Goal: Information Seeking & Learning: Learn about a topic

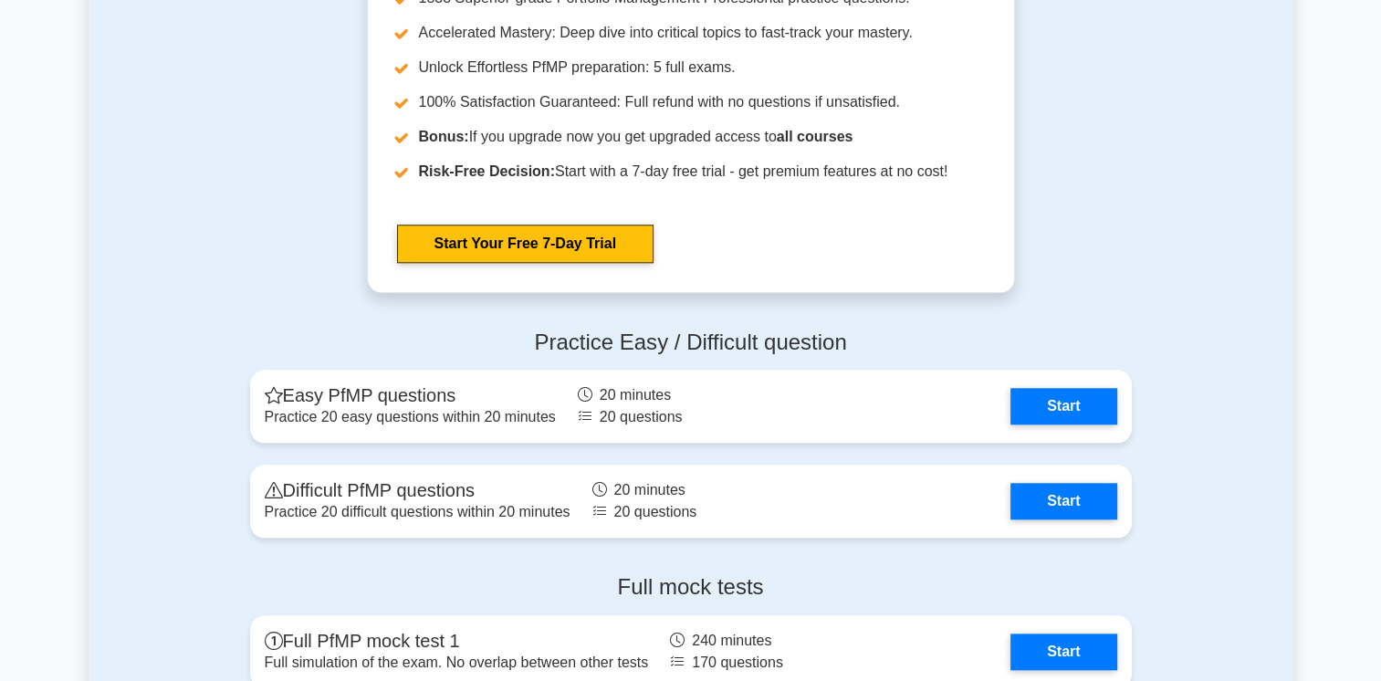
scroll to position [1753, 0]
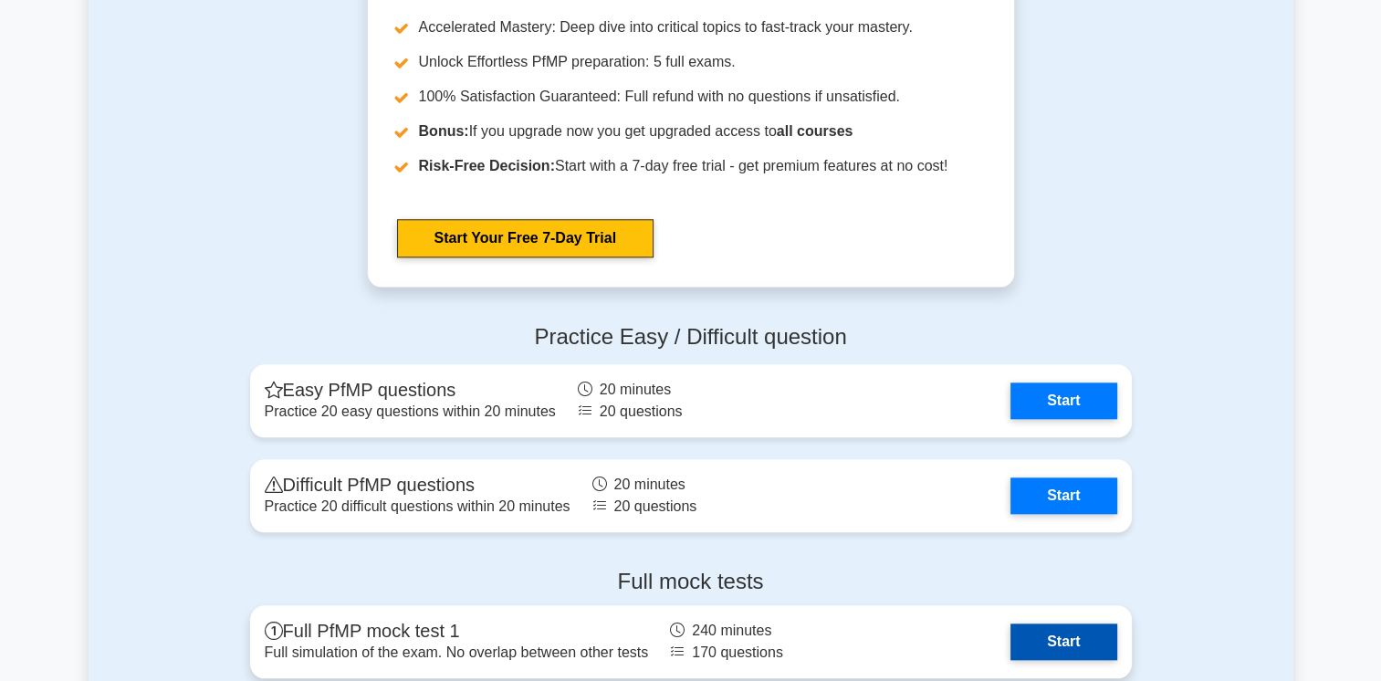
click at [1041, 651] on link "Start" at bounding box center [1064, 642] width 106 height 37
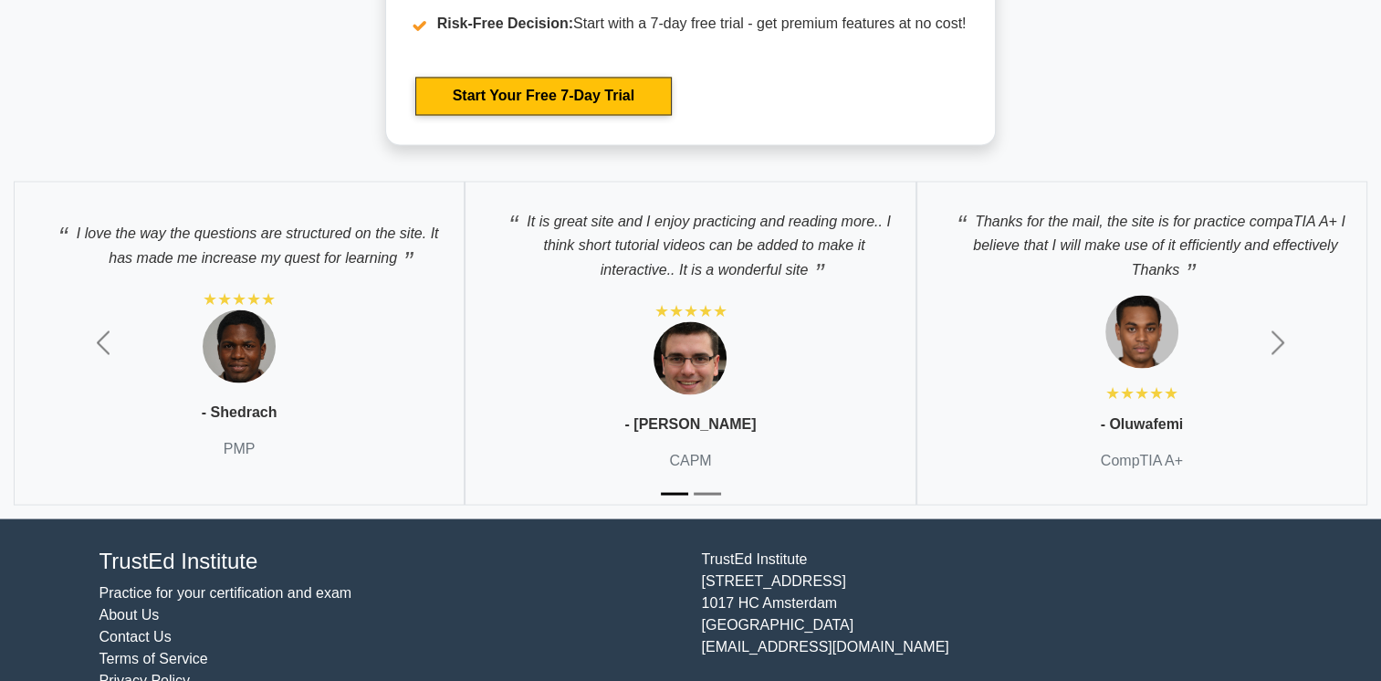
scroll to position [3196, 0]
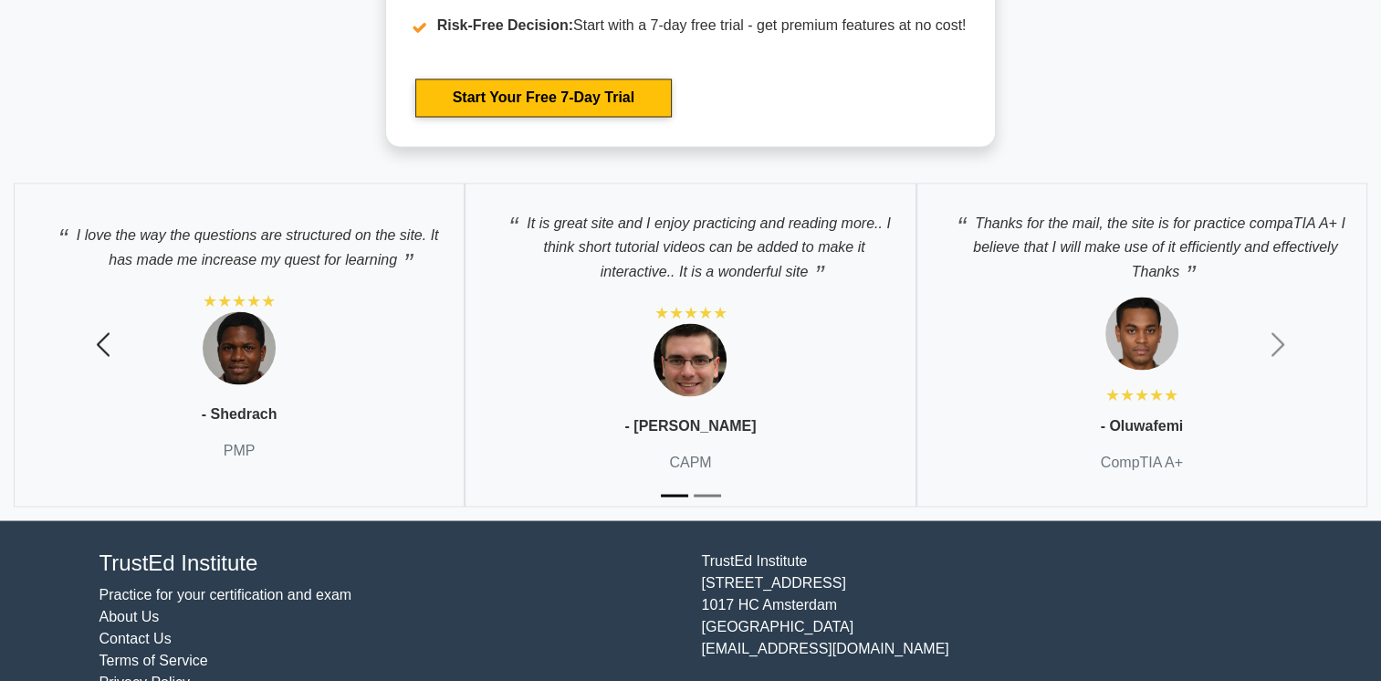
click at [102, 341] on span "button" at bounding box center [103, 344] width 29 height 29
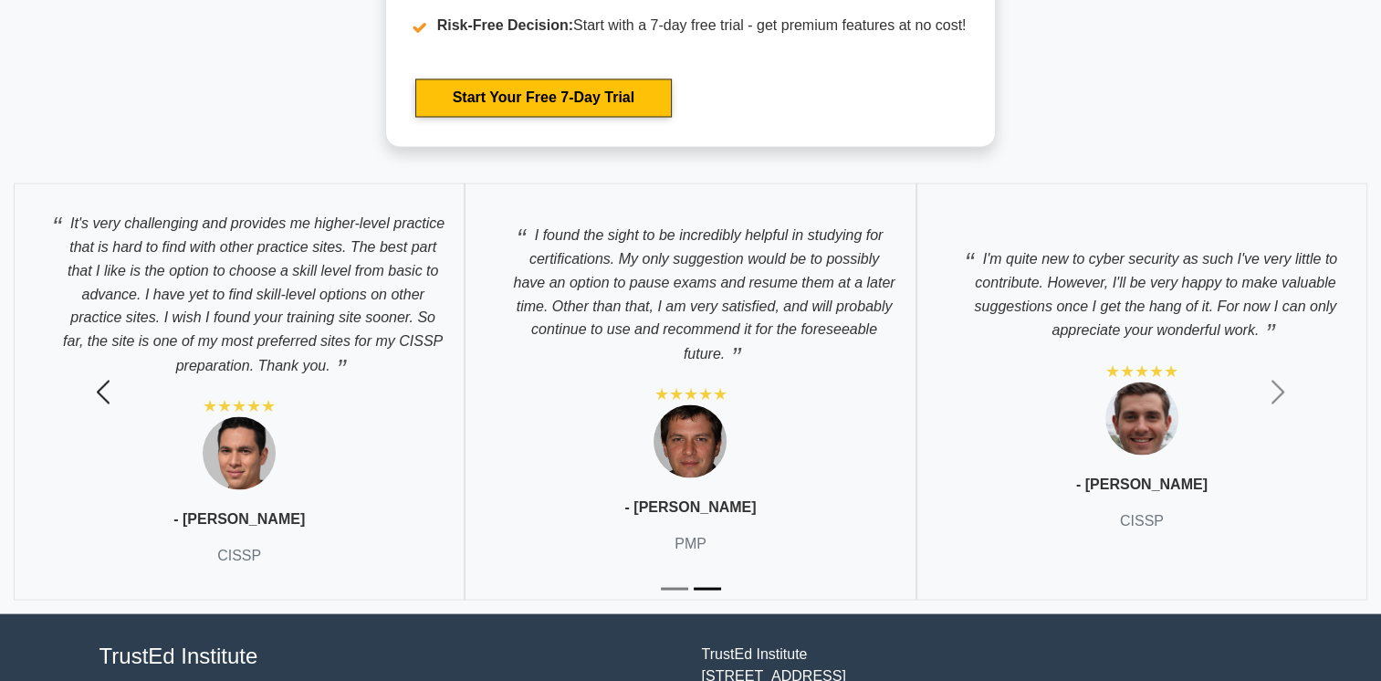
click at [102, 341] on button "Previous" at bounding box center [103, 391] width 207 height 445
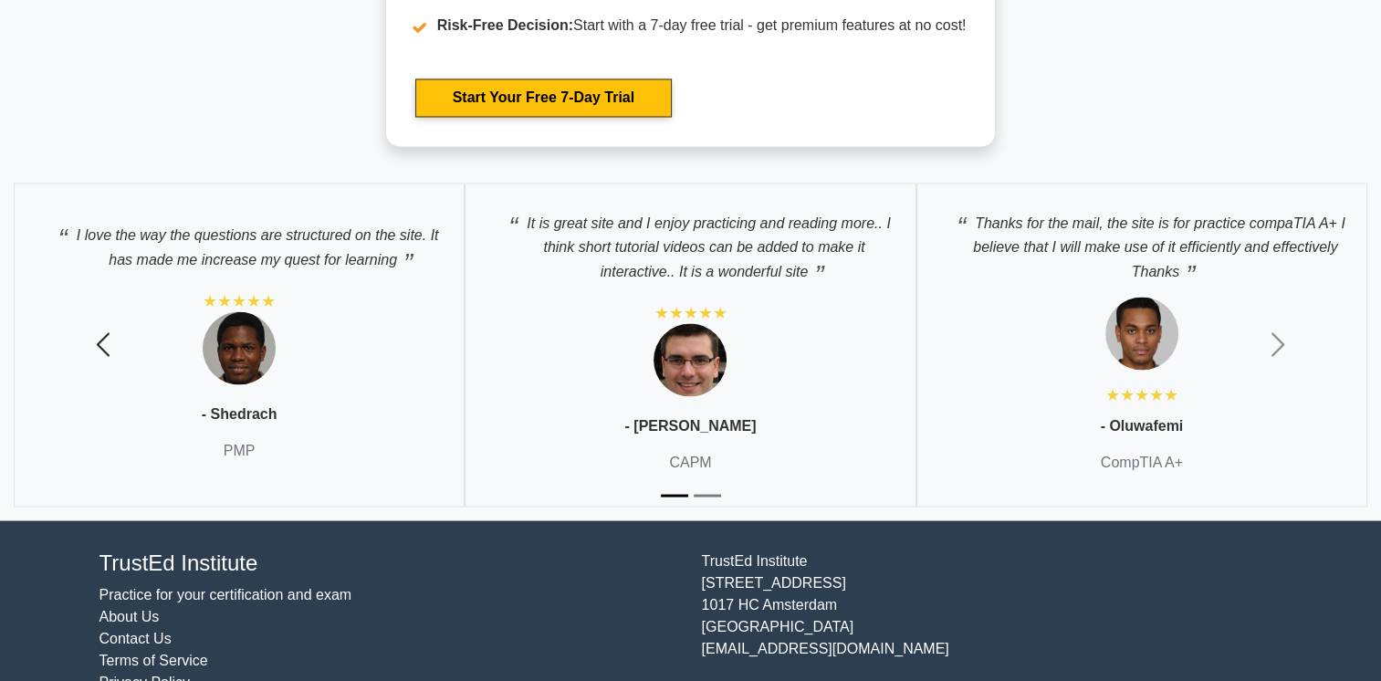
click at [102, 341] on span "button" at bounding box center [103, 344] width 29 height 29
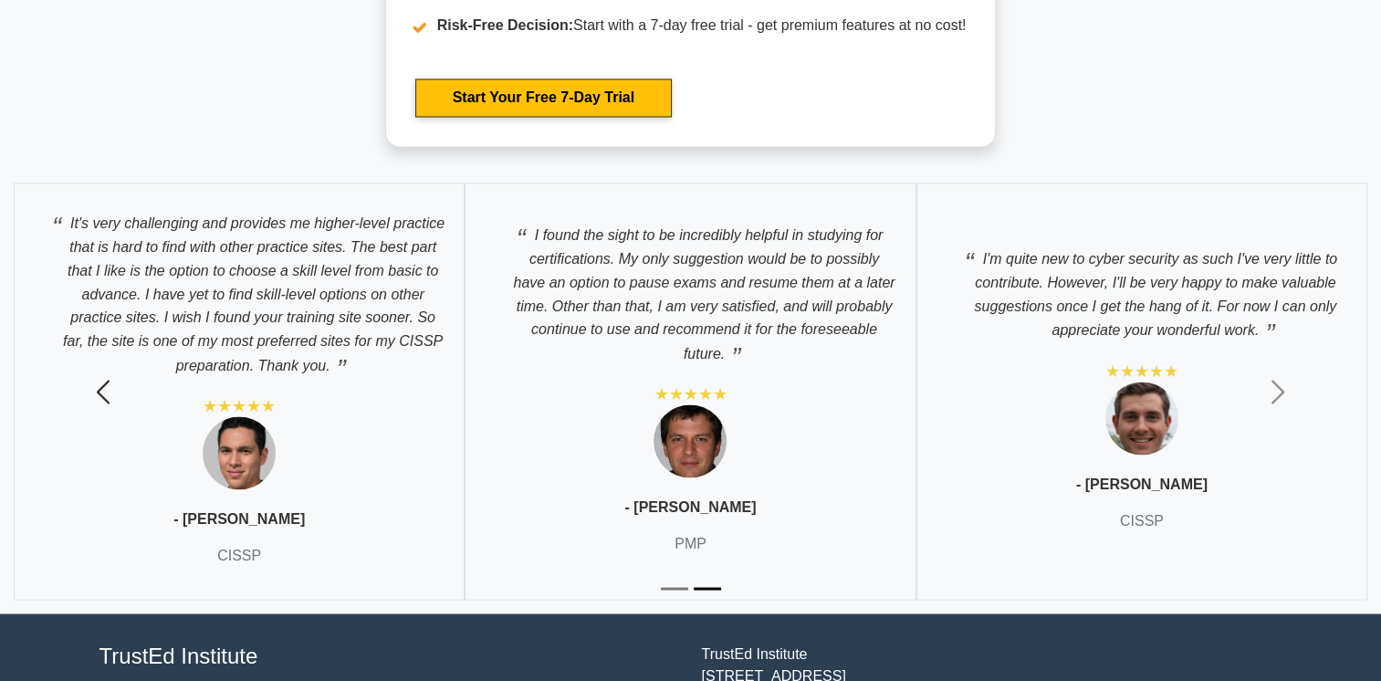
click at [102, 341] on button "Previous" at bounding box center [103, 391] width 207 height 445
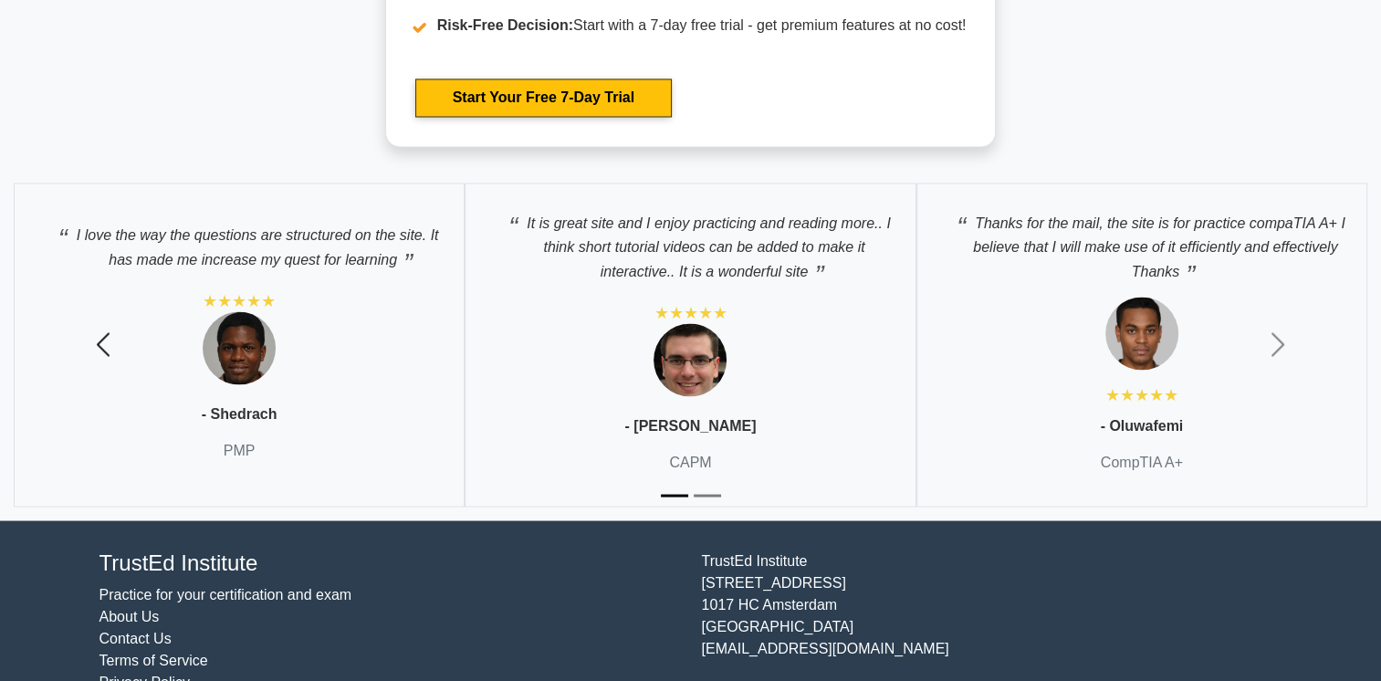
click at [102, 341] on span "button" at bounding box center [103, 344] width 29 height 29
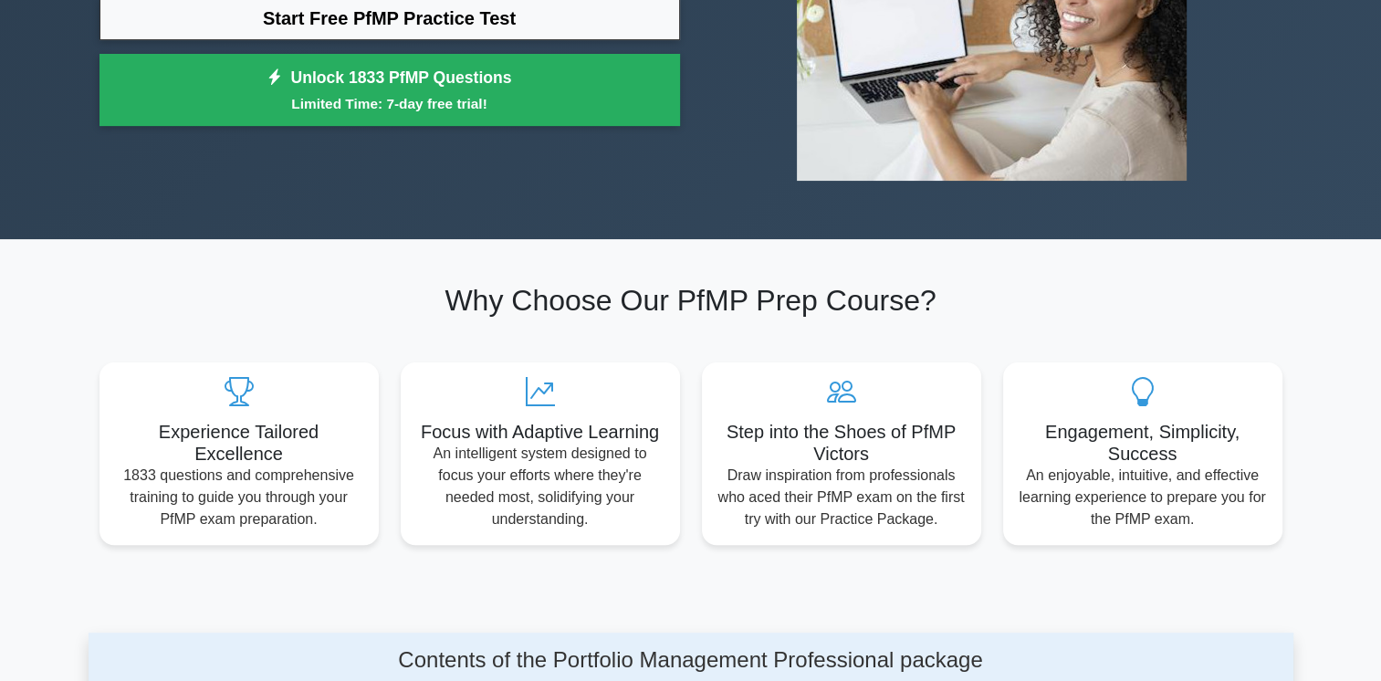
scroll to position [0, 0]
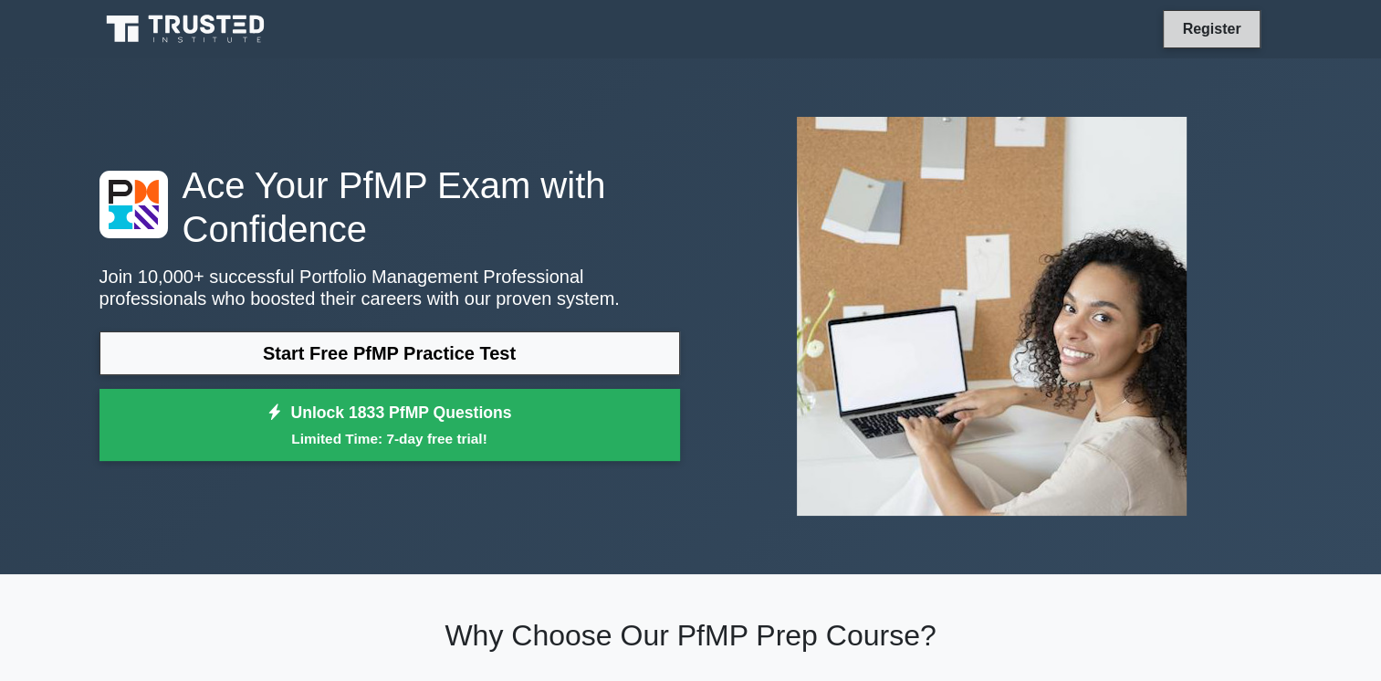
click at [1201, 30] on link "Register" at bounding box center [1211, 28] width 80 height 23
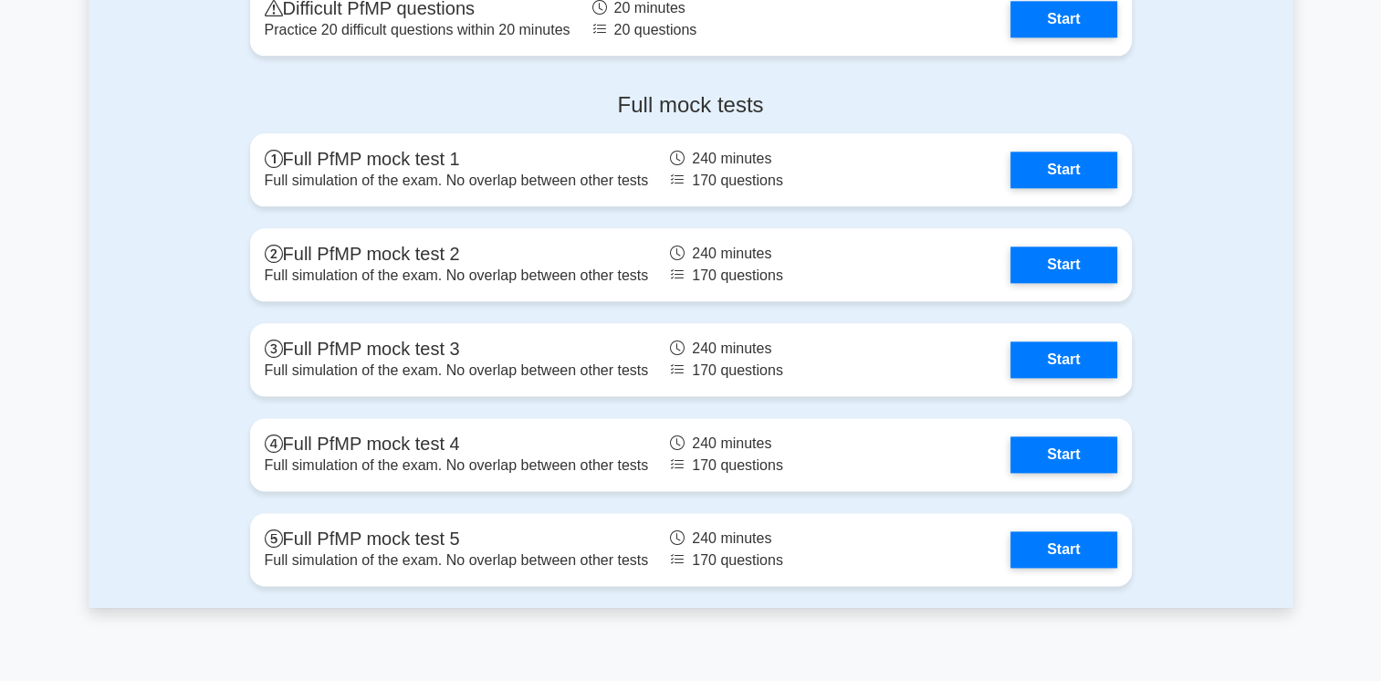
scroll to position [2228, 0]
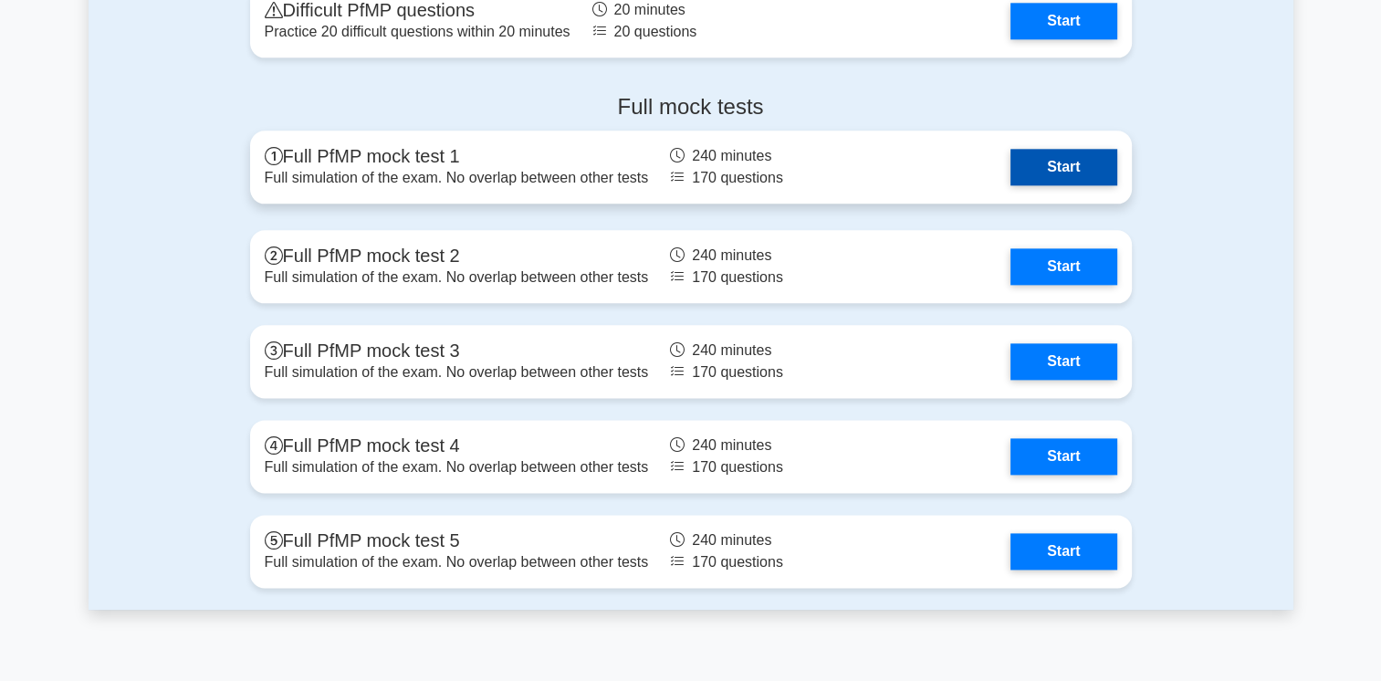
click at [1077, 185] on link "Start" at bounding box center [1064, 167] width 106 height 37
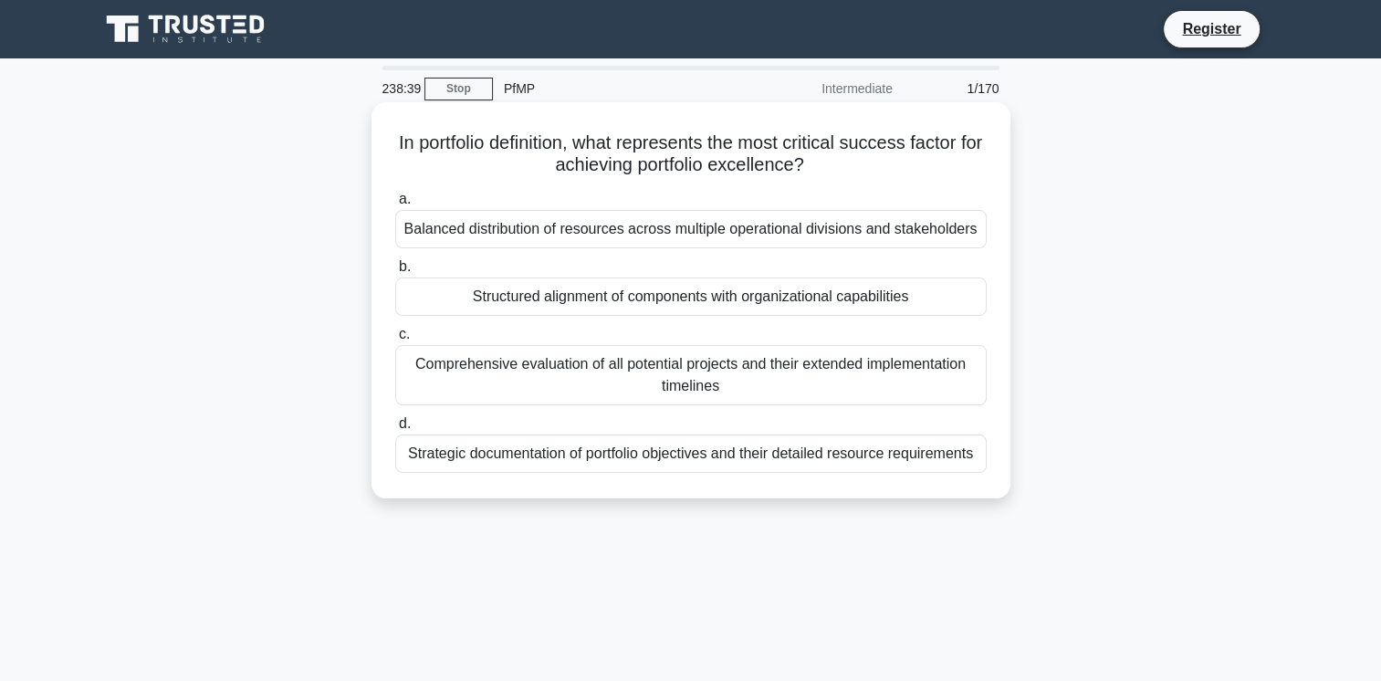
click at [472, 306] on div "Structured alignment of components with organizational capabilities" at bounding box center [691, 297] width 592 height 38
click at [395, 273] on input "b. Structured alignment of components with organizational capabilities" at bounding box center [395, 267] width 0 height 12
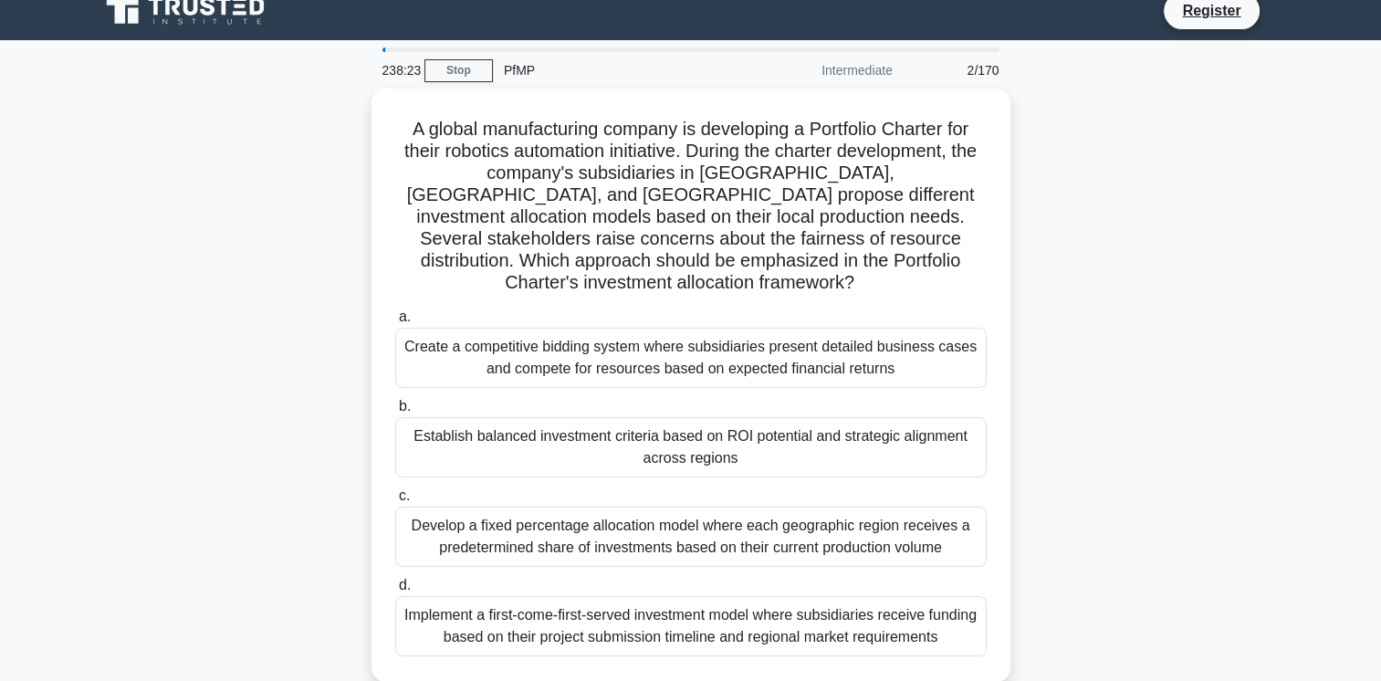
scroll to position [14, 0]
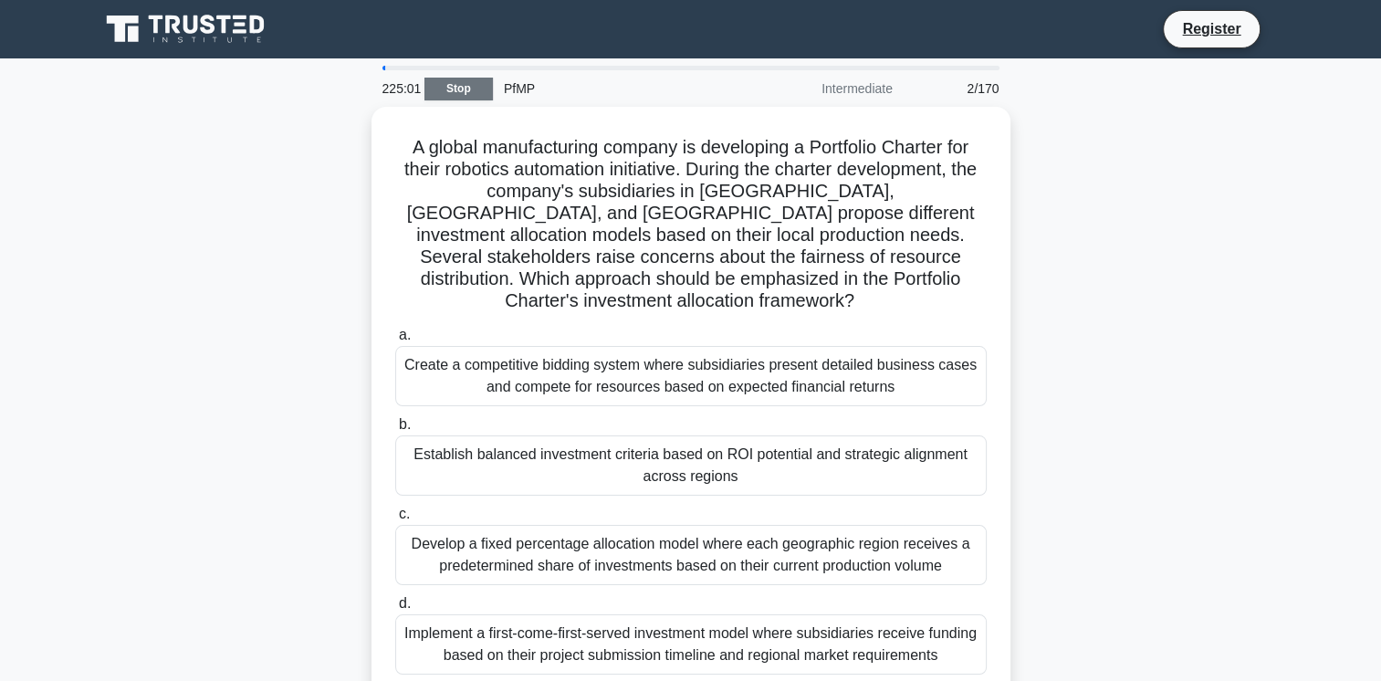
click at [467, 98] on link "Stop" at bounding box center [459, 89] width 68 height 23
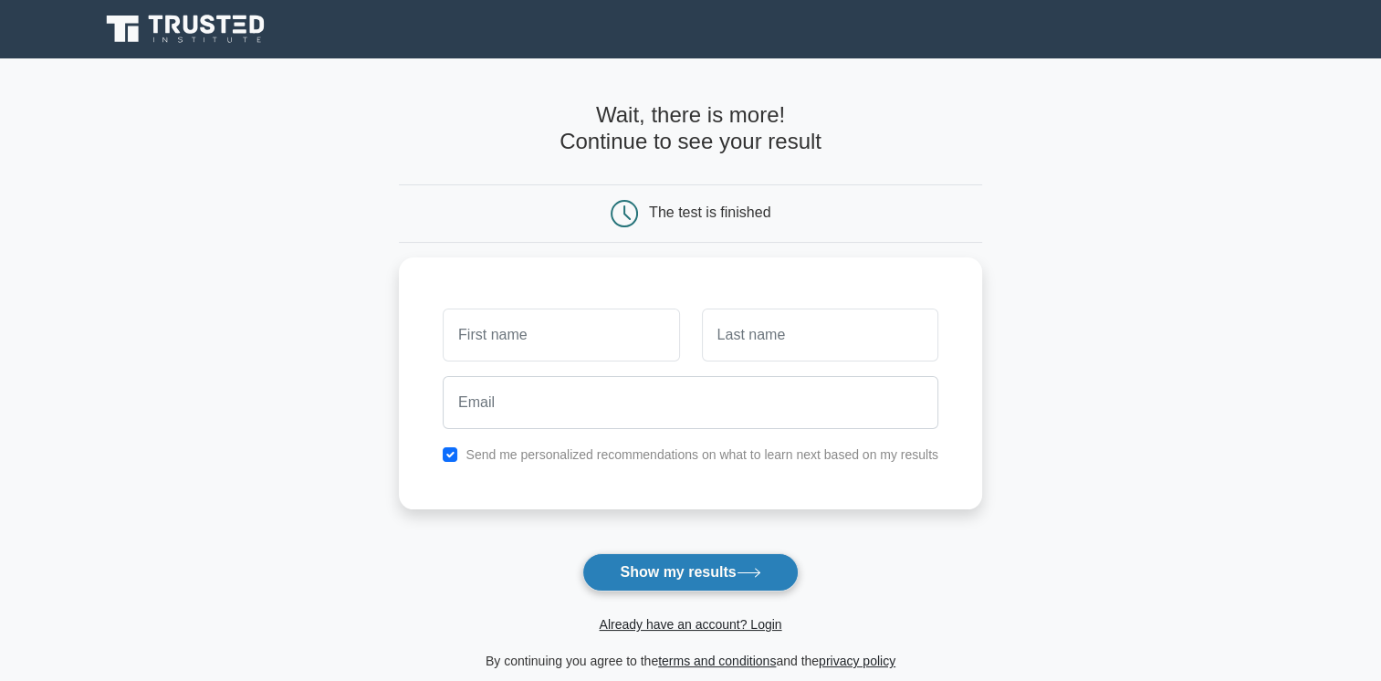
click at [683, 574] on button "Show my results" at bounding box center [689, 572] width 215 height 38
click at [229, 44] on icon at bounding box center [187, 29] width 175 height 35
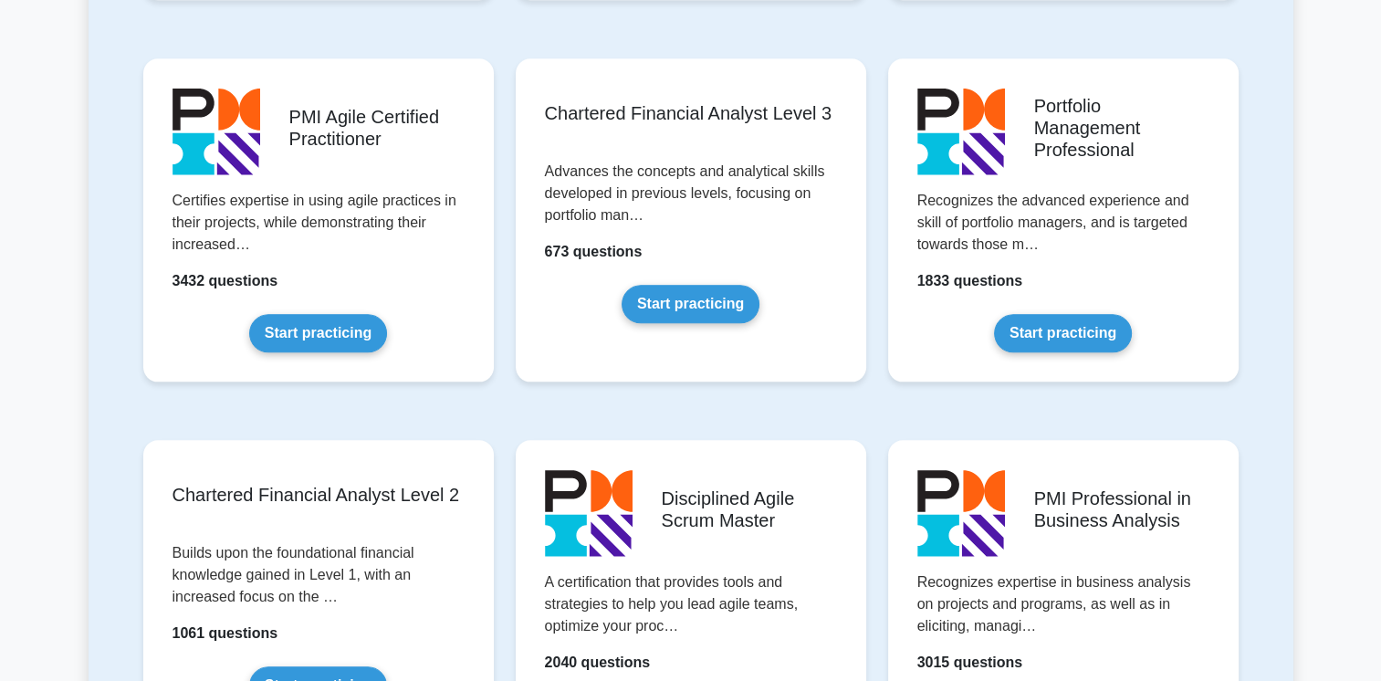
scroll to position [1899, 0]
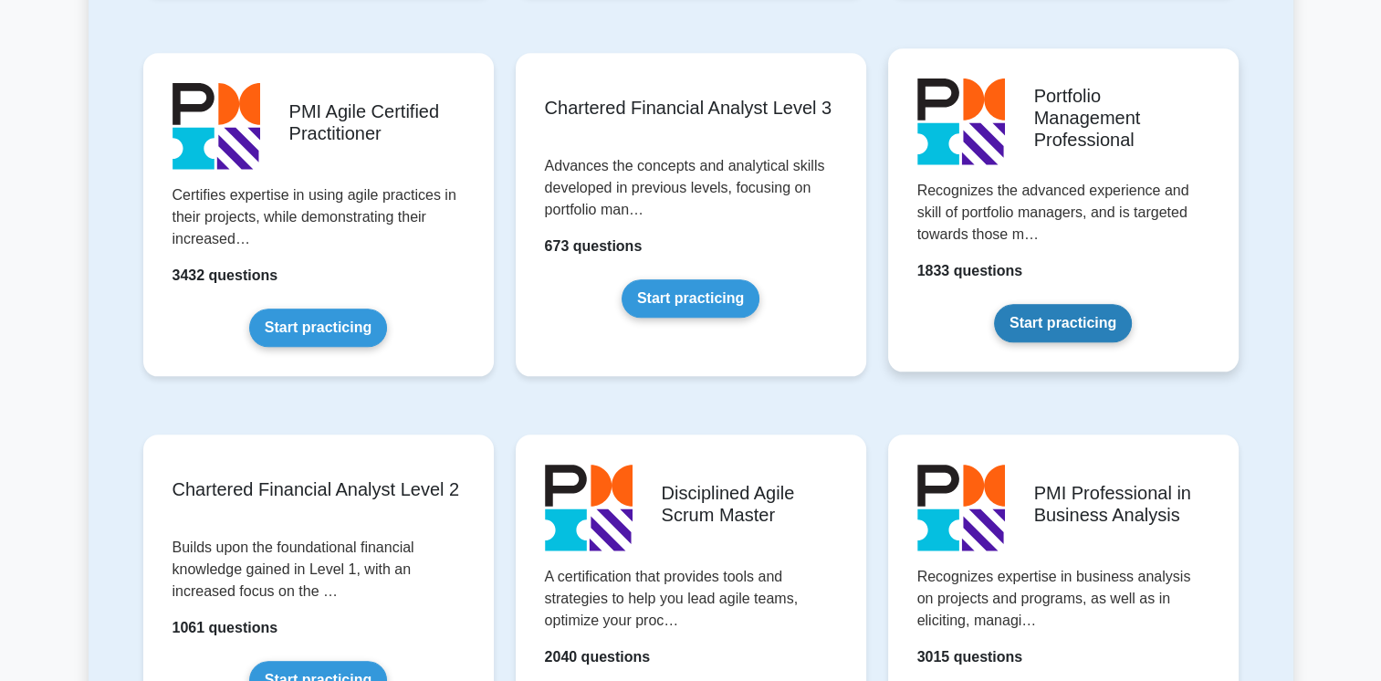
click at [1130, 304] on link "Start practicing" at bounding box center [1063, 323] width 138 height 38
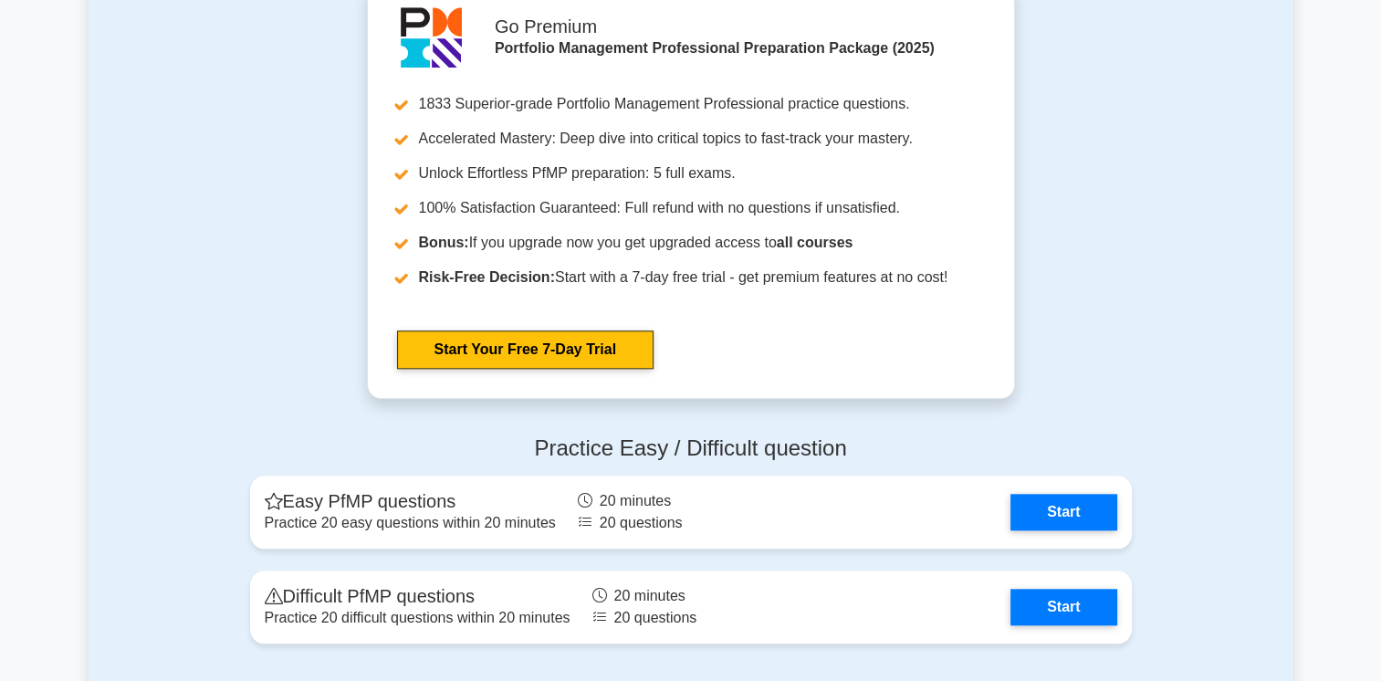
scroll to position [1643, 0]
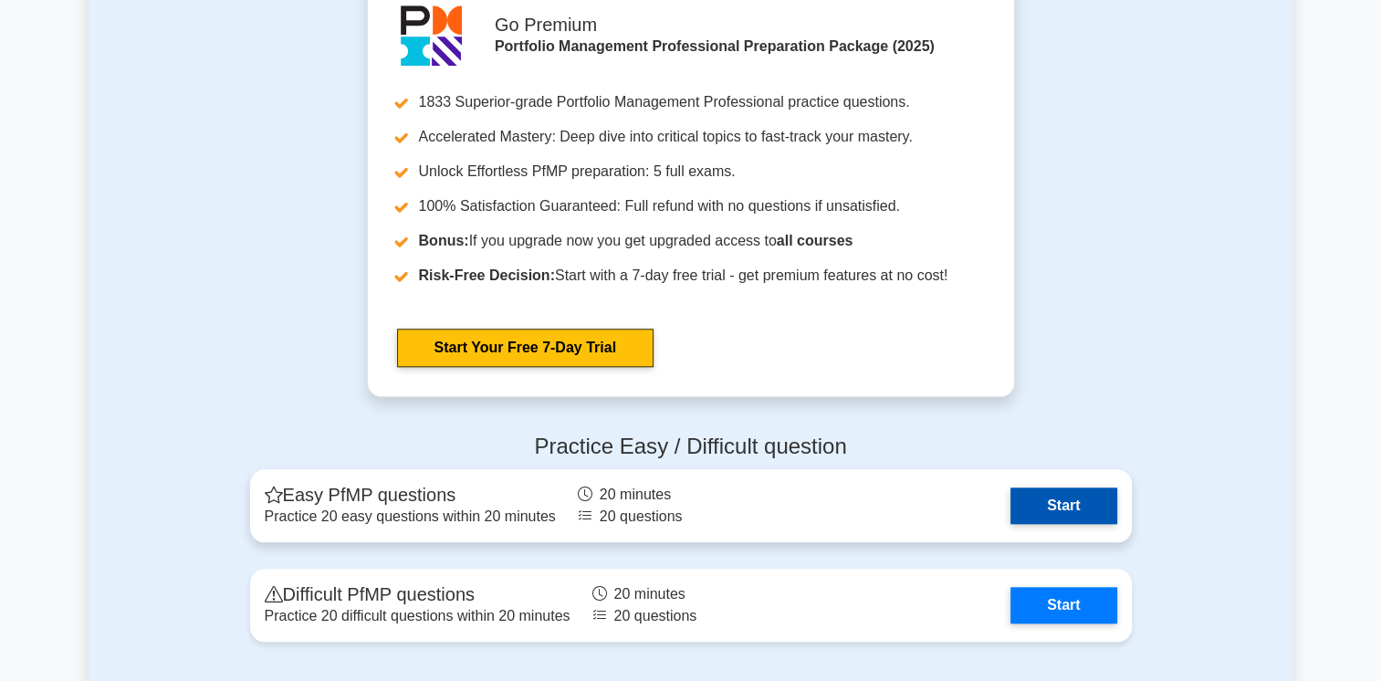
click at [1040, 504] on link "Start" at bounding box center [1064, 506] width 106 height 37
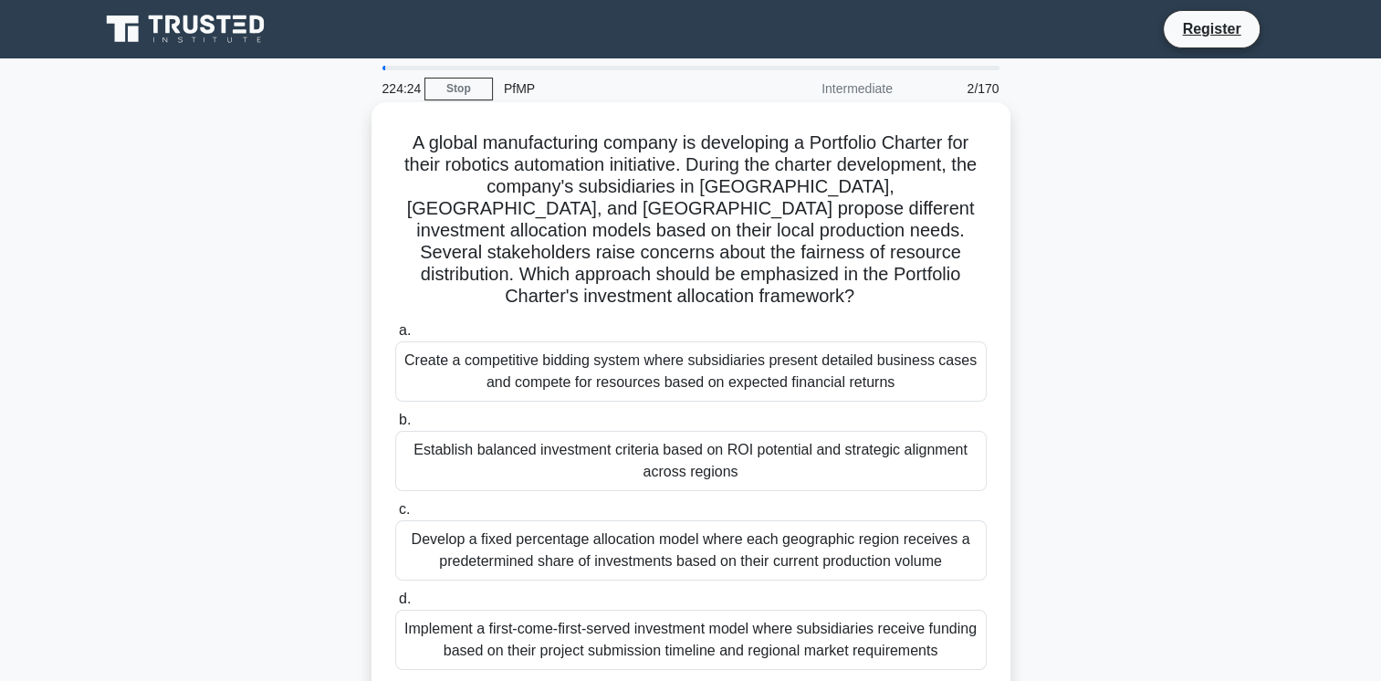
click at [807, 409] on label "b. Establish balanced investment criteria based on ROI potential and strategic …" at bounding box center [691, 450] width 592 height 82
click at [395, 414] on input "b. Establish balanced investment criteria based on ROI potential and strategic …" at bounding box center [395, 420] width 0 height 12
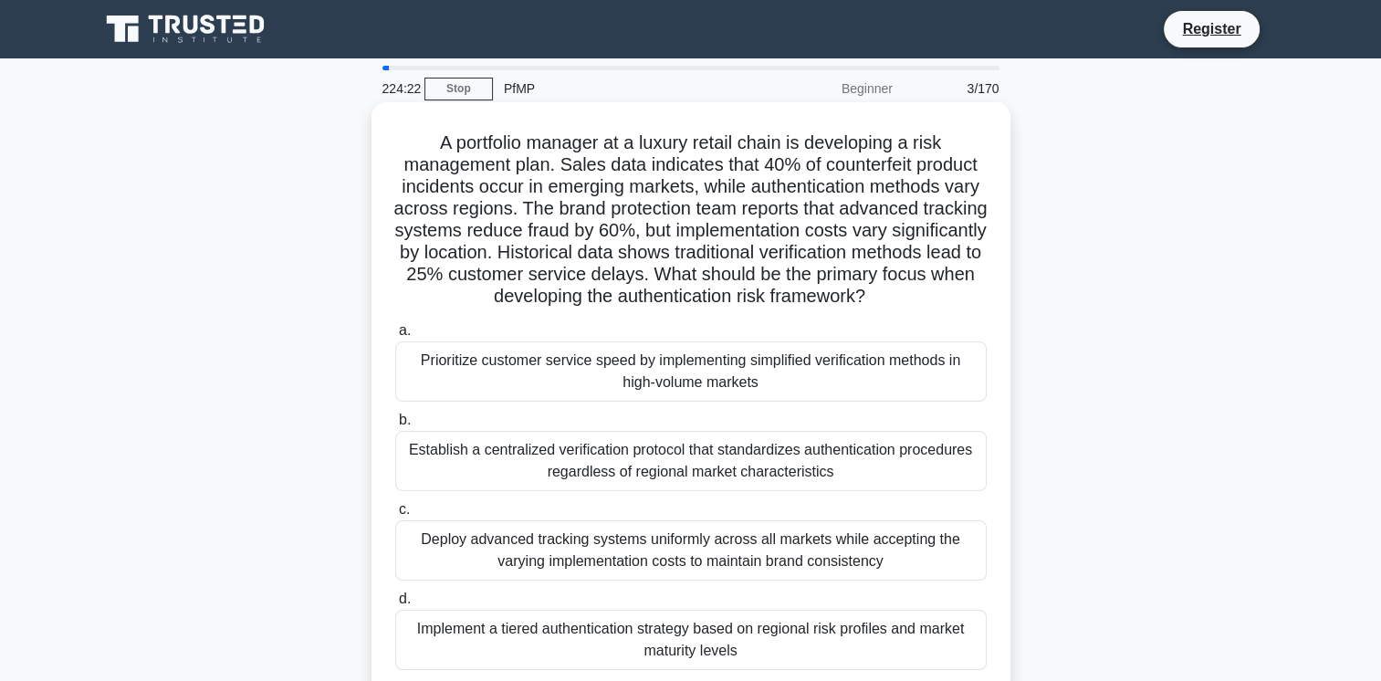
click at [790, 389] on div "Prioritize customer service speed by implementing simplified verification metho…" at bounding box center [691, 371] width 592 height 60
click at [395, 337] on input "a. Prioritize customer service speed by implementing simplified verification me…" at bounding box center [395, 331] width 0 height 12
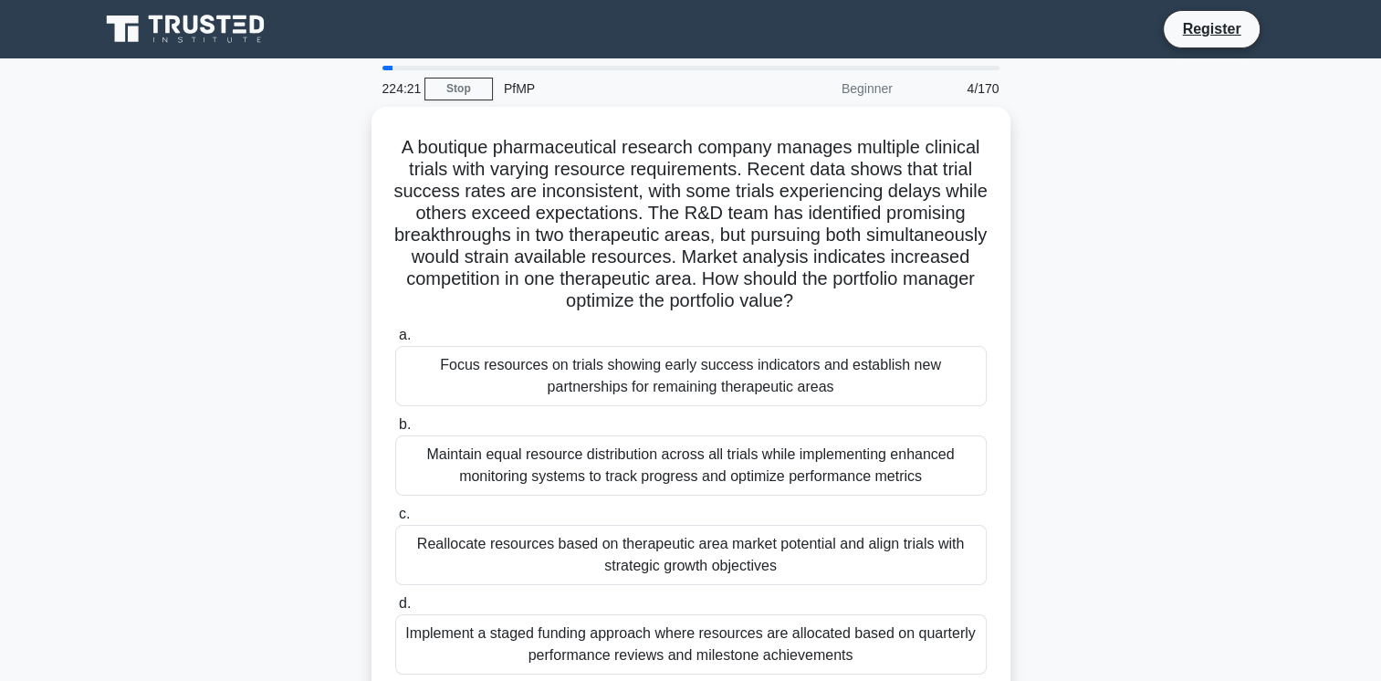
click at [790, 389] on div "Focus resources on trials showing early success indicators and establish new pa…" at bounding box center [691, 376] width 592 height 60
click at [395, 341] on input "a. Focus resources on trials showing early success indicators and establish new…" at bounding box center [395, 336] width 0 height 12
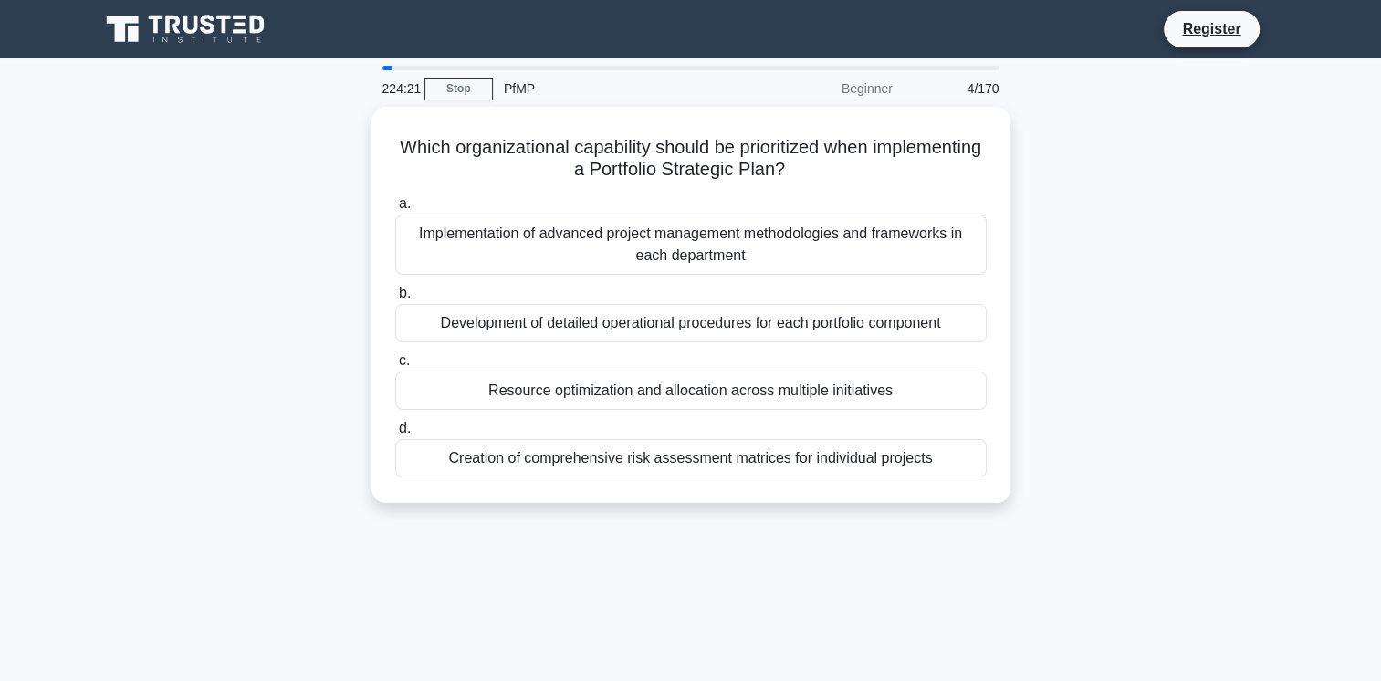
click at [790, 389] on div "Resource optimization and allocation across multiple initiatives" at bounding box center [691, 391] width 592 height 38
click at [395, 367] on input "c. Resource optimization and allocation across multiple initiatives" at bounding box center [395, 361] width 0 height 12
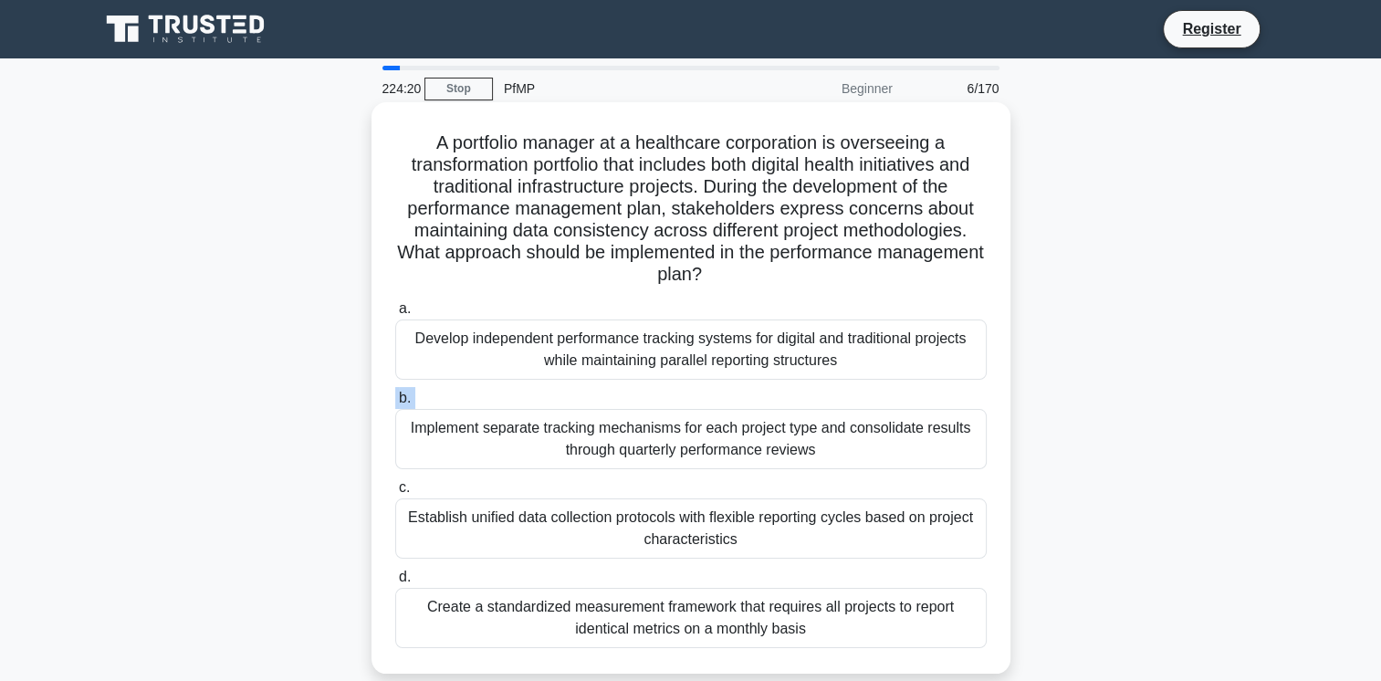
click at [790, 389] on div "a. Develop independent performance tracking systems for digital and traditional…" at bounding box center [691, 473] width 614 height 358
click at [790, 389] on label "b. Implement separate tracking mechanisms for each project type and consolidate…" at bounding box center [691, 428] width 592 height 82
click at [395, 393] on input "b. Implement separate tracking mechanisms for each project type and consolidate…" at bounding box center [395, 399] width 0 height 12
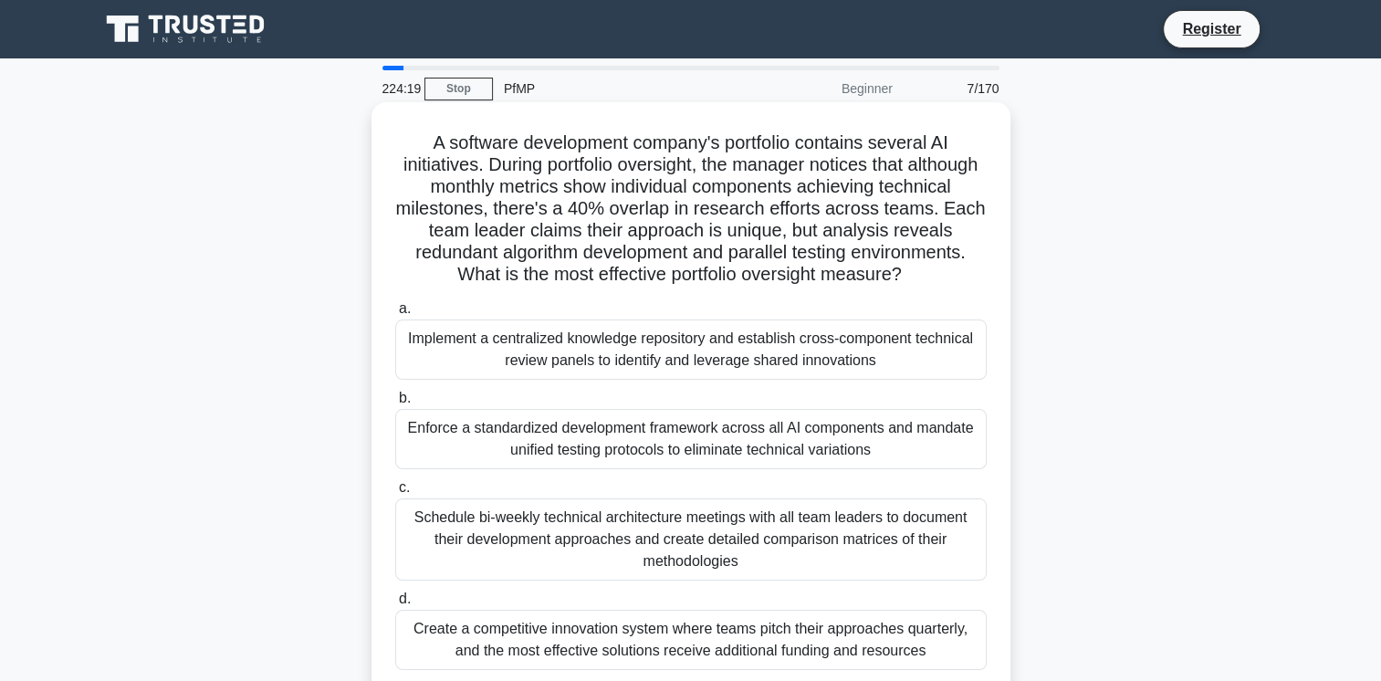
click at [791, 377] on div "Implement a centralized knowledge repository and establish cross-component tech…" at bounding box center [691, 350] width 592 height 60
click at [395, 315] on input "a. Implement a centralized knowledge repository and establish cross-component t…" at bounding box center [395, 309] width 0 height 12
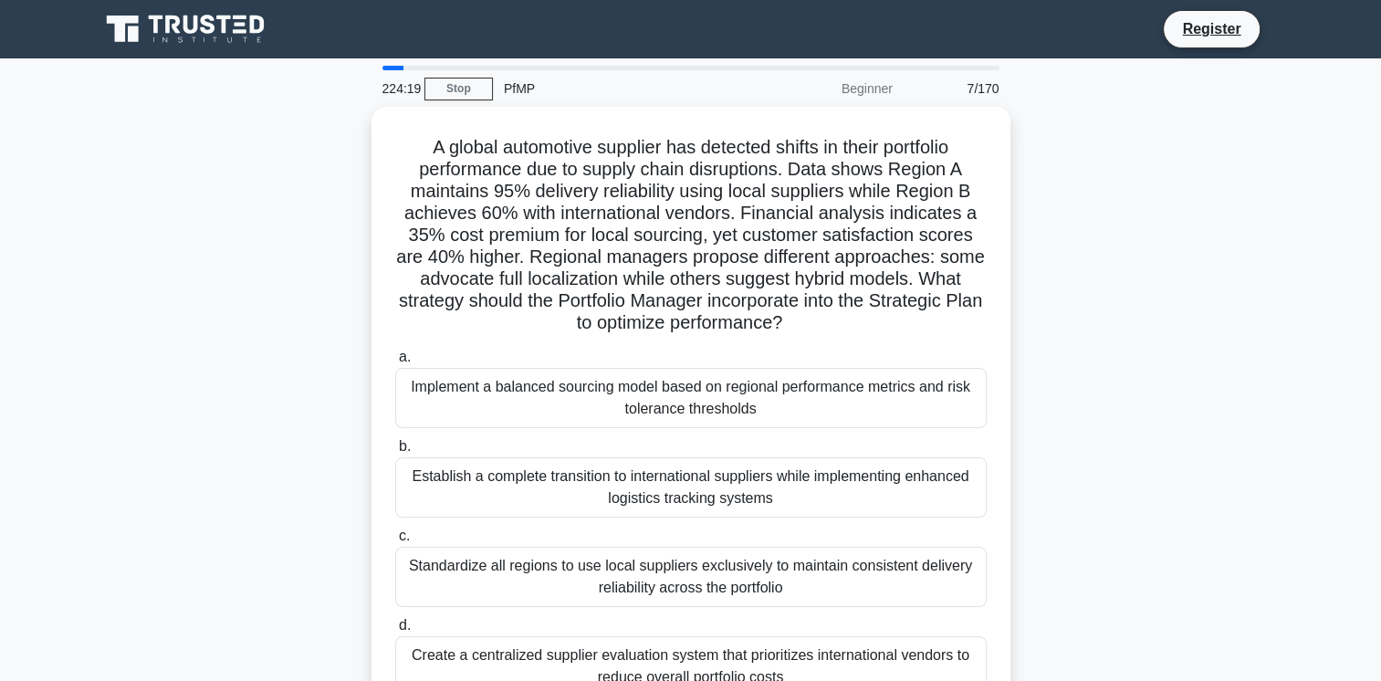
click at [791, 377] on div "Implement a balanced sourcing model based on regional performance metrics and r…" at bounding box center [691, 398] width 592 height 60
click at [395, 363] on input "a. Implement a balanced sourcing model based on regional performance metrics an…" at bounding box center [395, 357] width 0 height 12
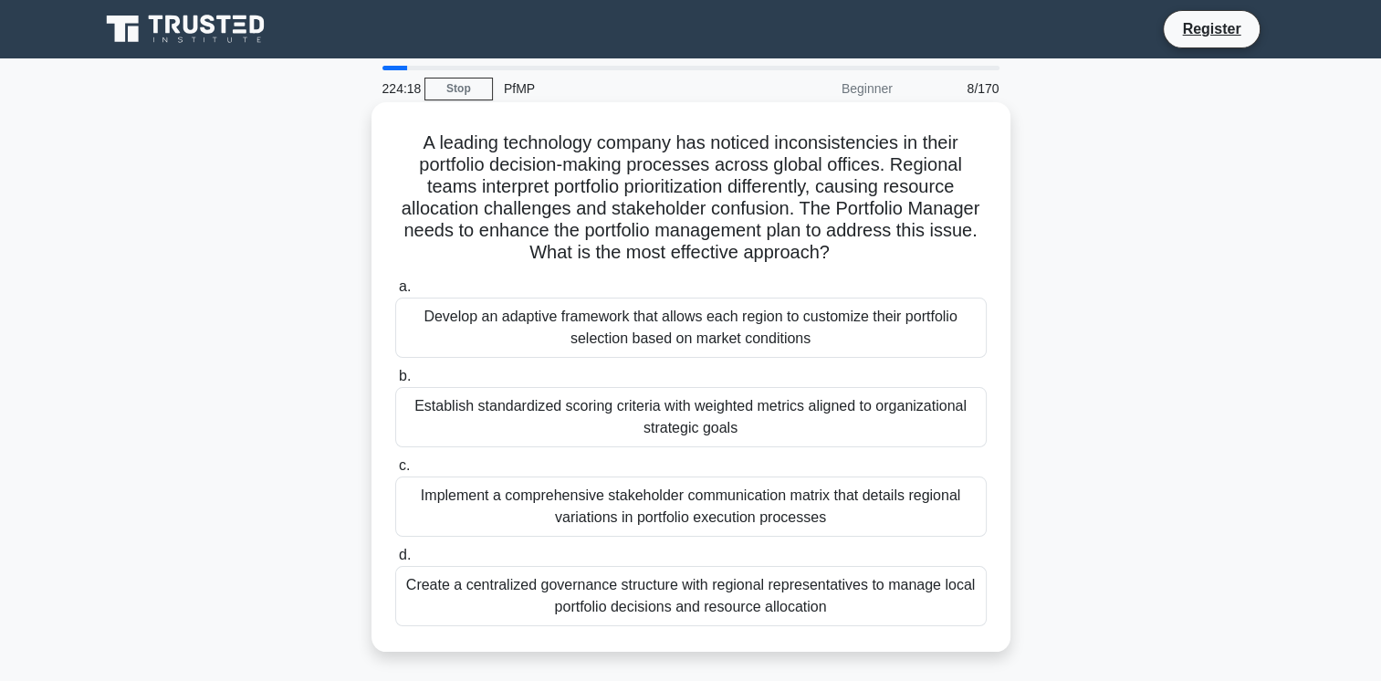
click at [791, 377] on label "b. Establish standardized scoring criteria with weighted metrics aligned to org…" at bounding box center [691, 406] width 592 height 82
click at [395, 377] on input "b. Establish standardized scoring criteria with weighted metrics aligned to org…" at bounding box center [395, 377] width 0 height 12
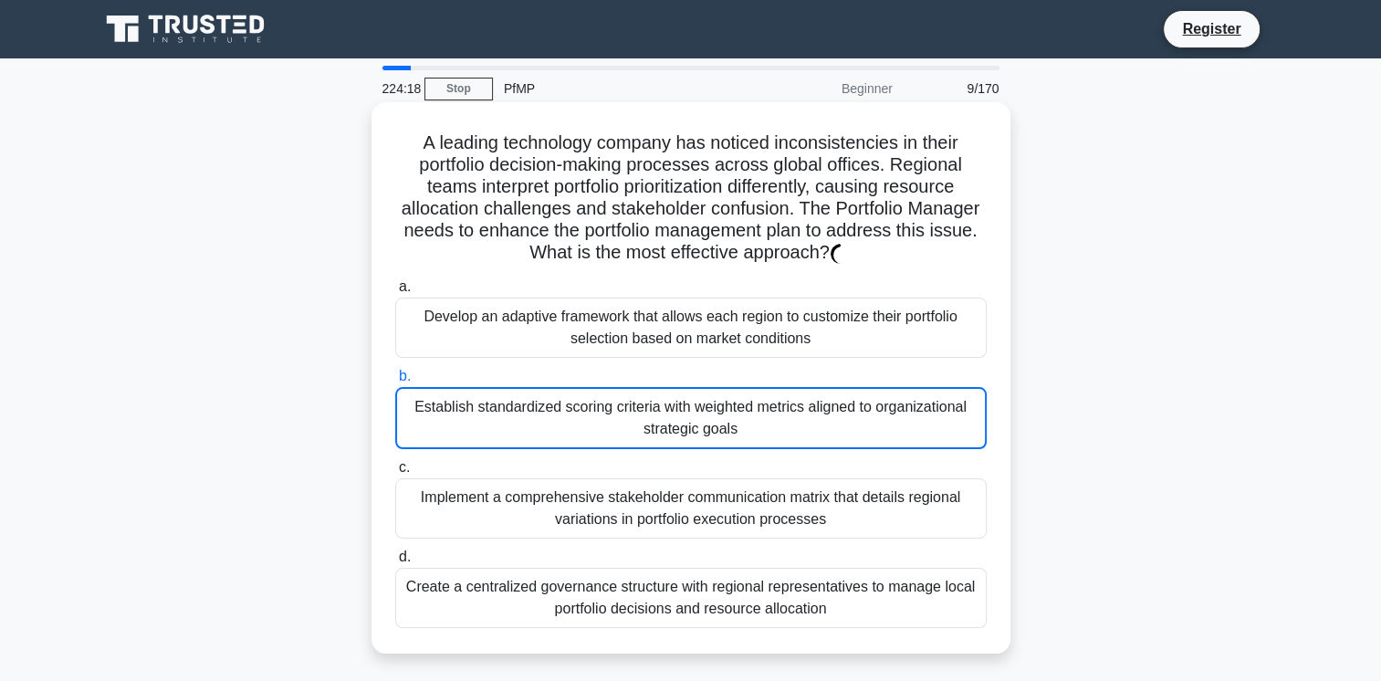
click at [791, 377] on label "b. Establish standardized scoring criteria with weighted metrics aligned to org…" at bounding box center [691, 407] width 592 height 84
click at [395, 377] on input "b. Establish standardized scoring criteria with weighted metrics aligned to org…" at bounding box center [395, 377] width 0 height 12
click at [791, 377] on label "b. Establish standardized scoring criteria with weighted metrics aligned to org…" at bounding box center [691, 407] width 592 height 84
click at [395, 377] on input "b. Establish standardized scoring criteria with weighted metrics aligned to org…" at bounding box center [395, 377] width 0 height 12
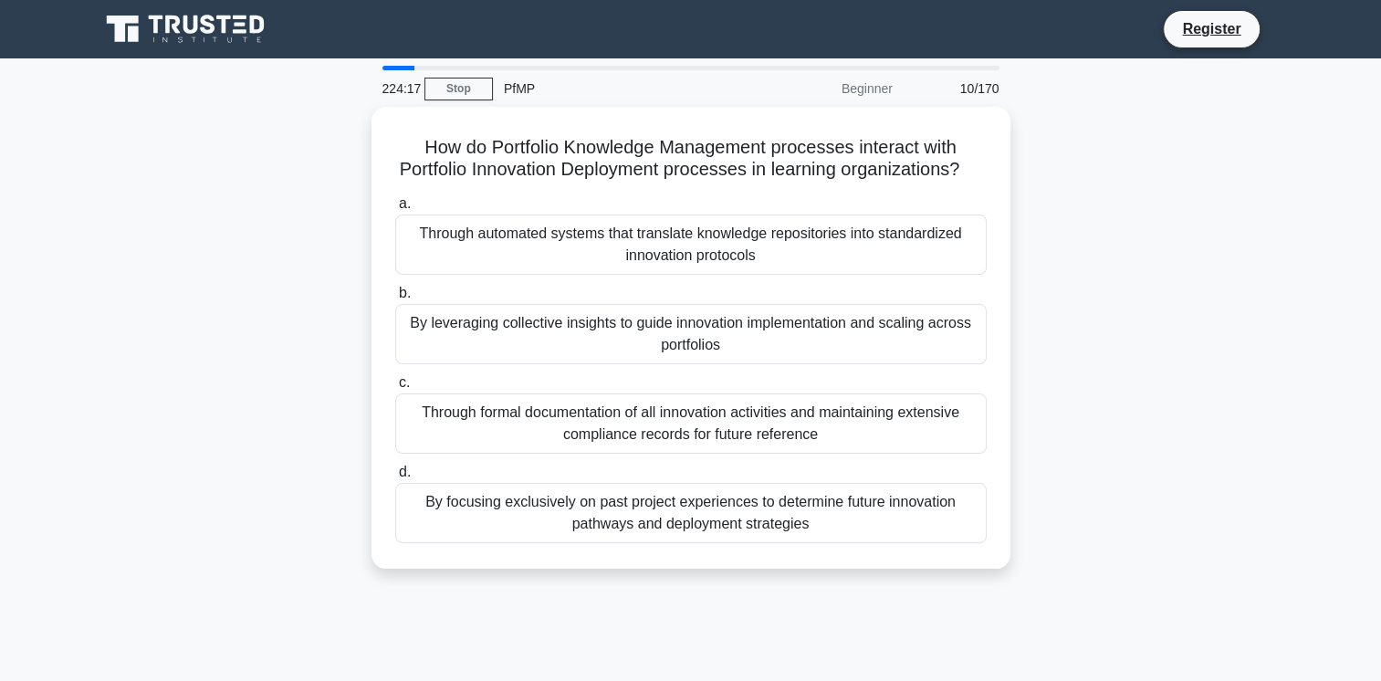
click at [791, 364] on div "By leveraging collective insights to guide innovation implementation and scalin…" at bounding box center [691, 334] width 592 height 60
click at [395, 299] on input "b. By leveraging collective insights to guide innovation implementation and sca…" at bounding box center [395, 294] width 0 height 12
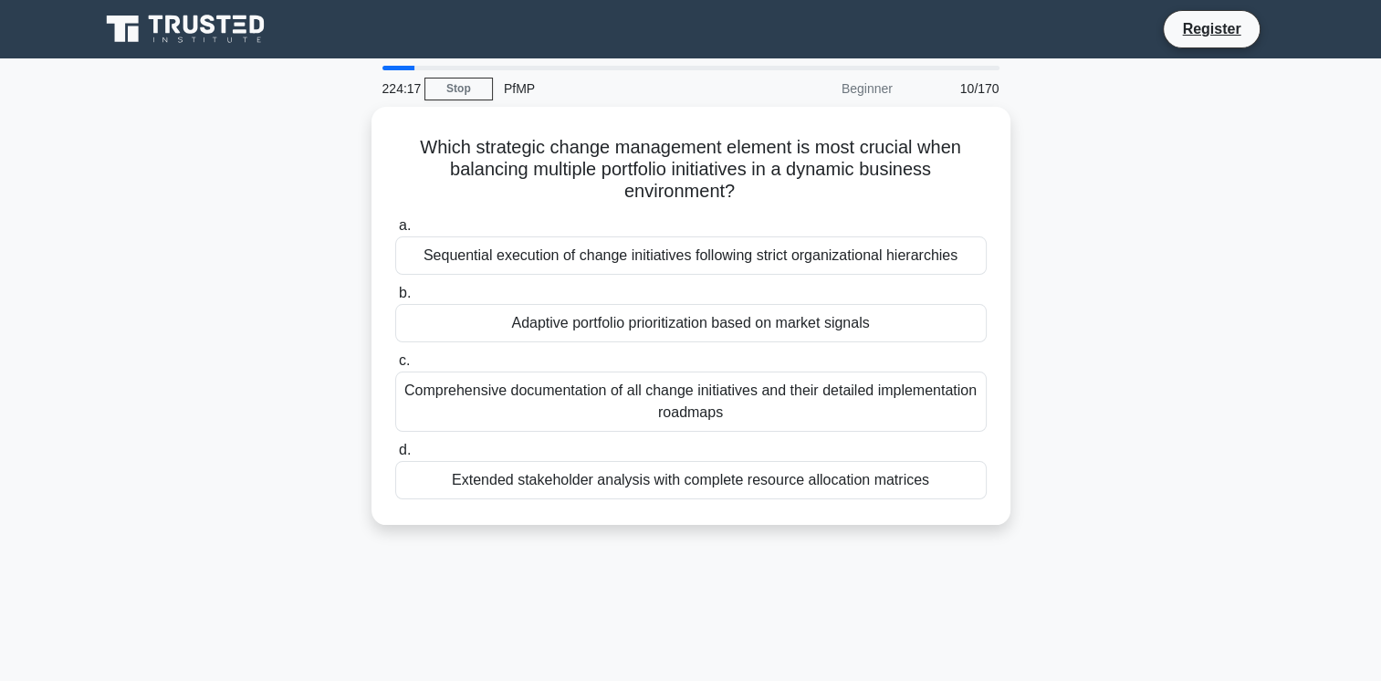
click at [791, 377] on div "Comprehensive documentation of all change initiatives and their detailed implem…" at bounding box center [691, 402] width 592 height 60
click at [395, 367] on input "c. Comprehensive documentation of all change initiatives and their detailed imp…" at bounding box center [395, 361] width 0 height 12
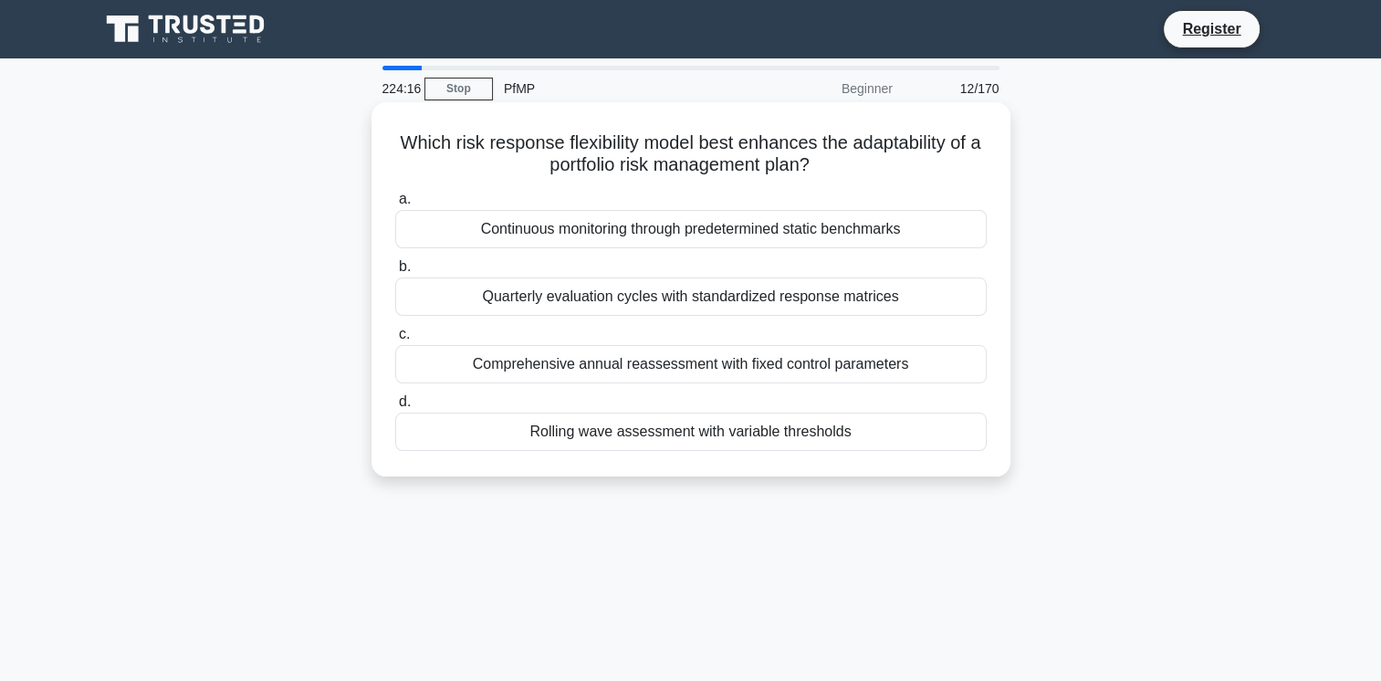
click at [791, 377] on div "Comprehensive annual reassessment with fixed control parameters" at bounding box center [691, 364] width 592 height 38
click at [395, 341] on input "c. Comprehensive annual reassessment with fixed control parameters" at bounding box center [395, 335] width 0 height 12
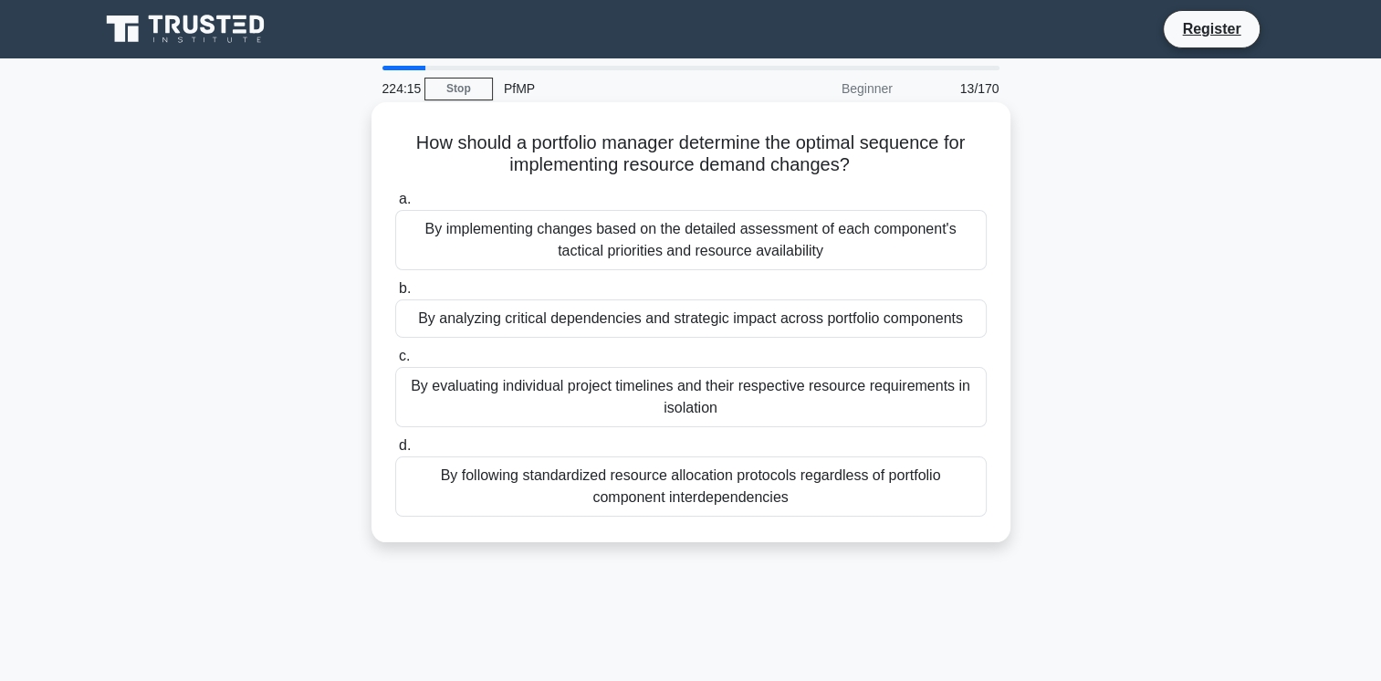
click at [791, 377] on div "By evaluating individual project timelines and their respective resource requir…" at bounding box center [691, 397] width 592 height 60
click at [395, 362] on input "c. By evaluating individual project timelines and their respective resource req…" at bounding box center [395, 357] width 0 height 12
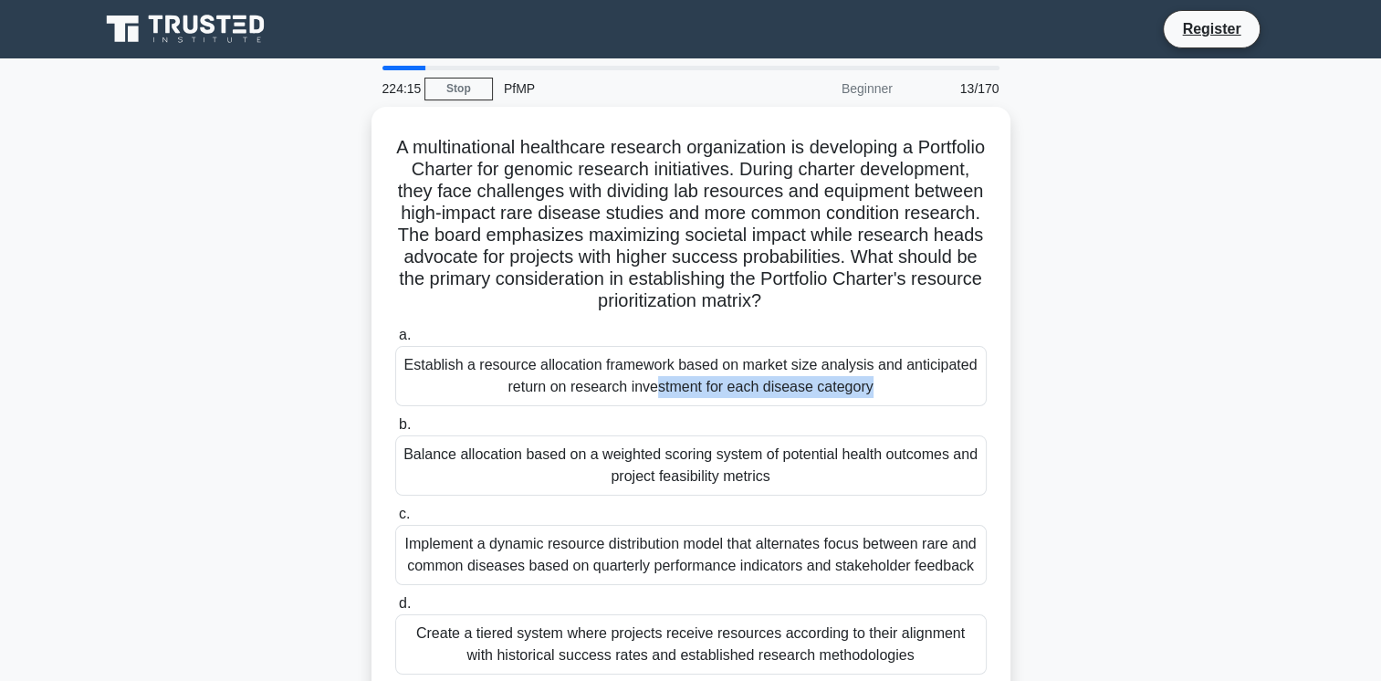
click at [791, 377] on div "Establish a resource allocation framework based on market size analysis and ant…" at bounding box center [691, 376] width 592 height 60
click at [395, 341] on input "a. Establish a resource allocation framework based on market size analysis and …" at bounding box center [395, 336] width 0 height 12
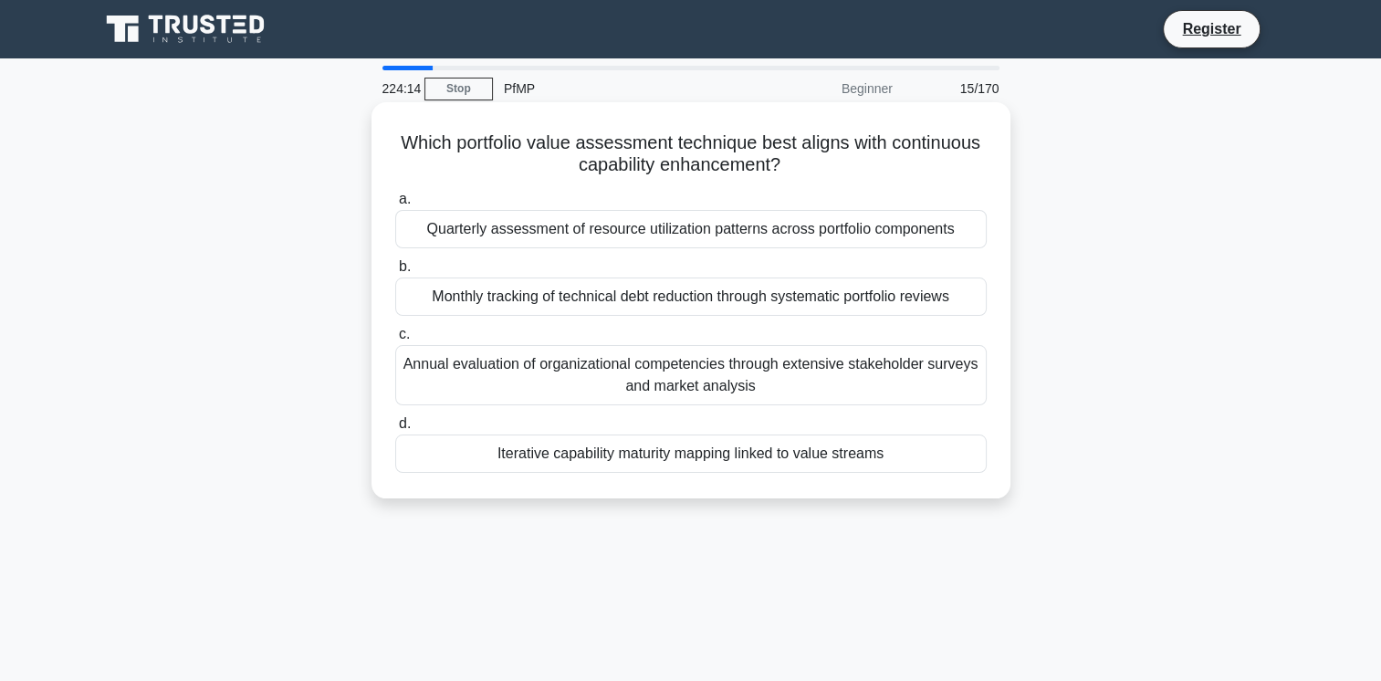
click at [791, 377] on div "Annual evaluation of organizational competencies through extensive stakeholder …" at bounding box center [691, 375] width 592 height 60
click at [395, 341] on input "c. Annual evaluation of organizational competencies through extensive stakehold…" at bounding box center [395, 335] width 0 height 12
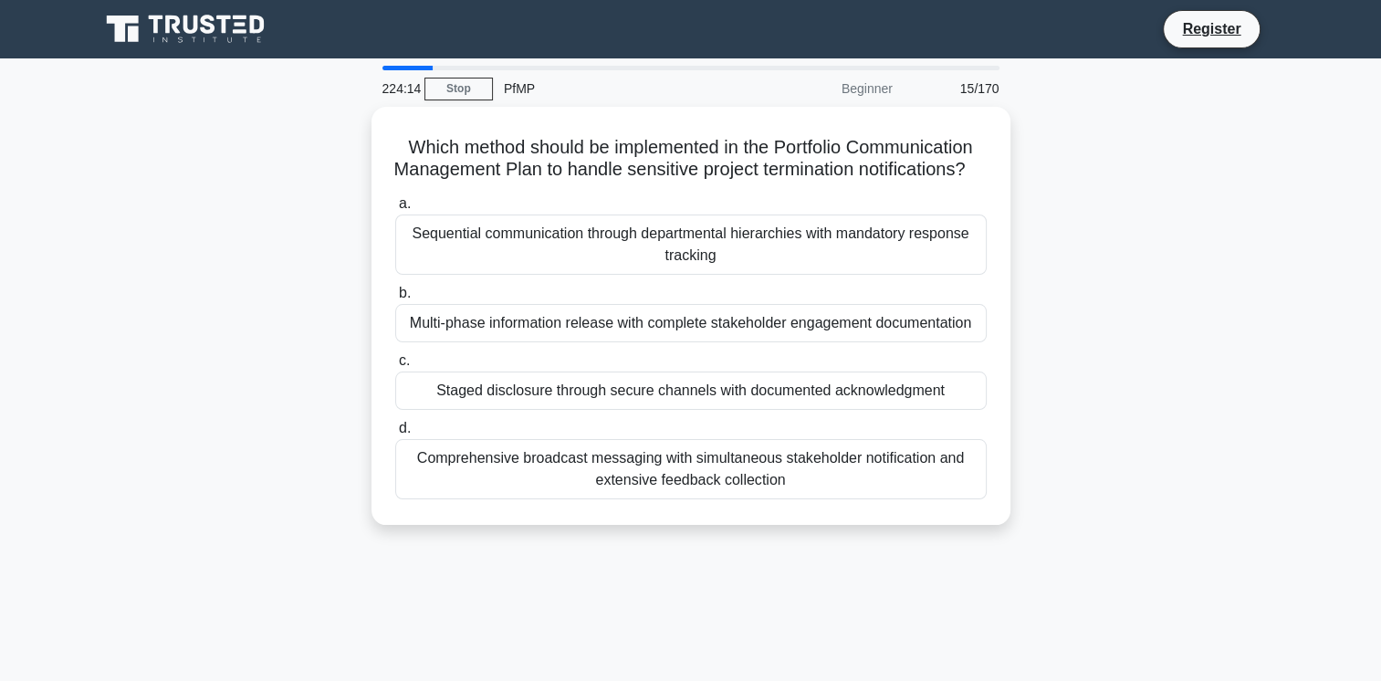
click at [791, 377] on label "c. Staged disclosure through secure channels with documented acknowledgment" at bounding box center [691, 380] width 592 height 60
click at [395, 367] on input "c. Staged disclosure through secure channels with documented acknowledgment" at bounding box center [395, 361] width 0 height 12
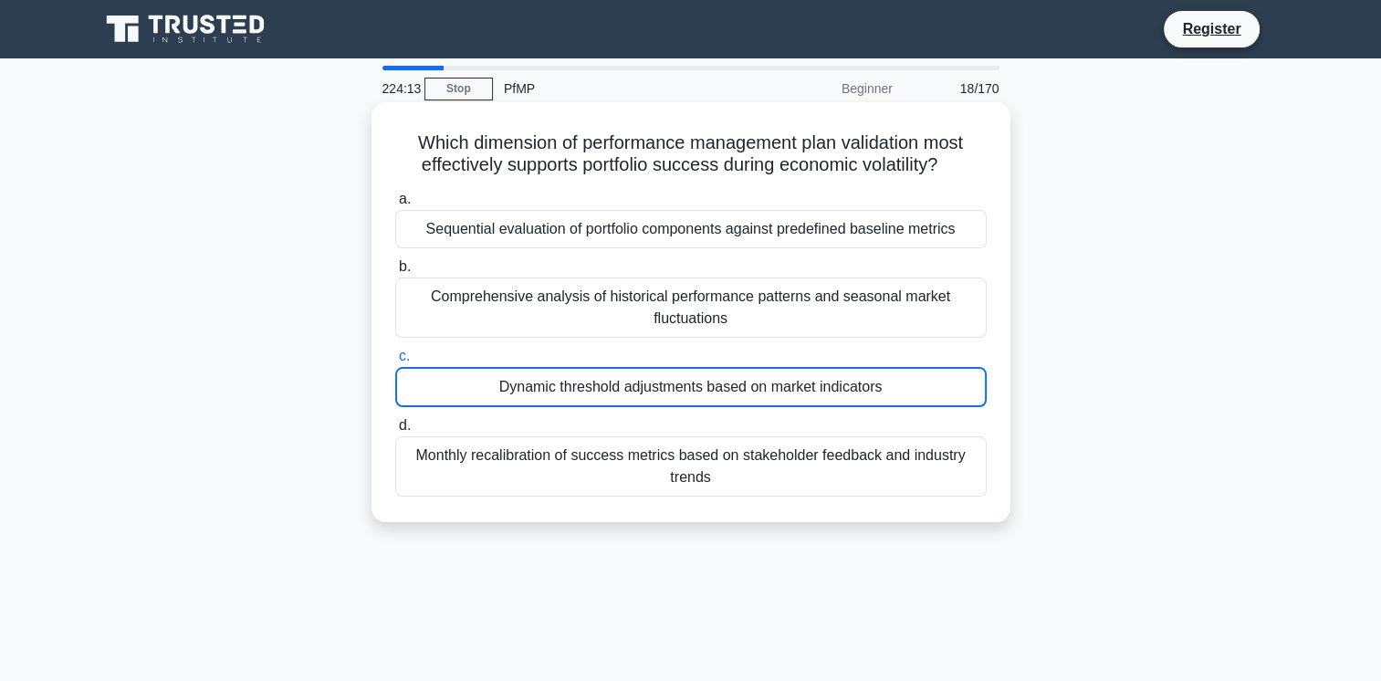
click at [791, 377] on div "Dynamic threshold adjustments based on market indicators" at bounding box center [691, 387] width 592 height 40
click at [395, 362] on input "c. Dynamic threshold adjustments based on market indicators" at bounding box center [395, 357] width 0 height 12
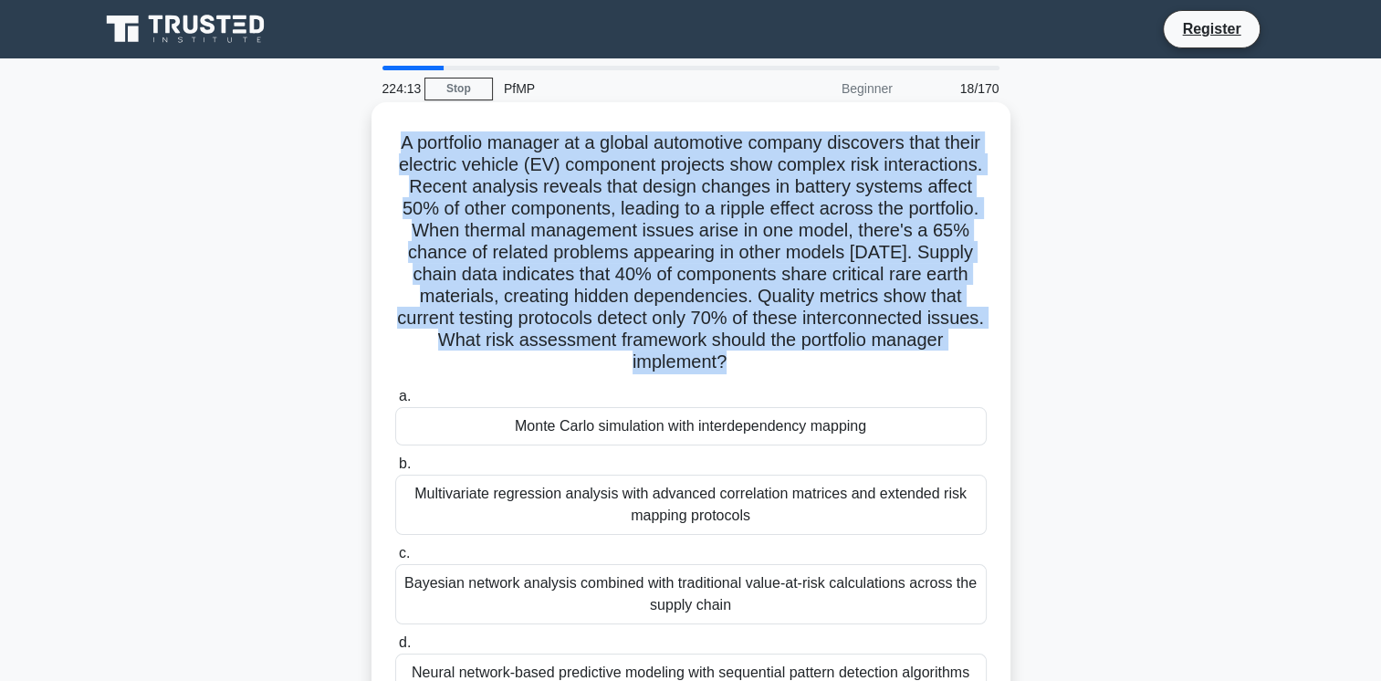
click at [791, 377] on div "A portfolio manager at a global automotive company discovers that their electri…" at bounding box center [691, 410] width 624 height 601
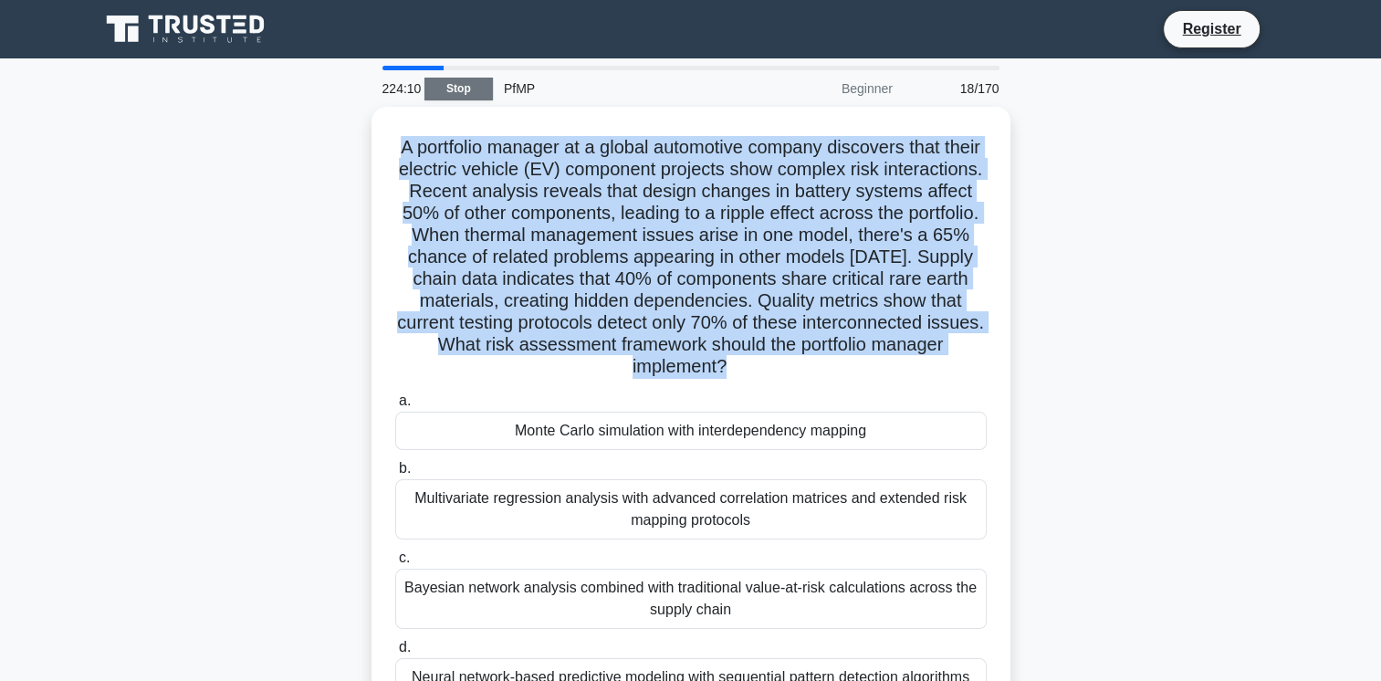
click at [457, 89] on link "Stop" at bounding box center [459, 89] width 68 height 23
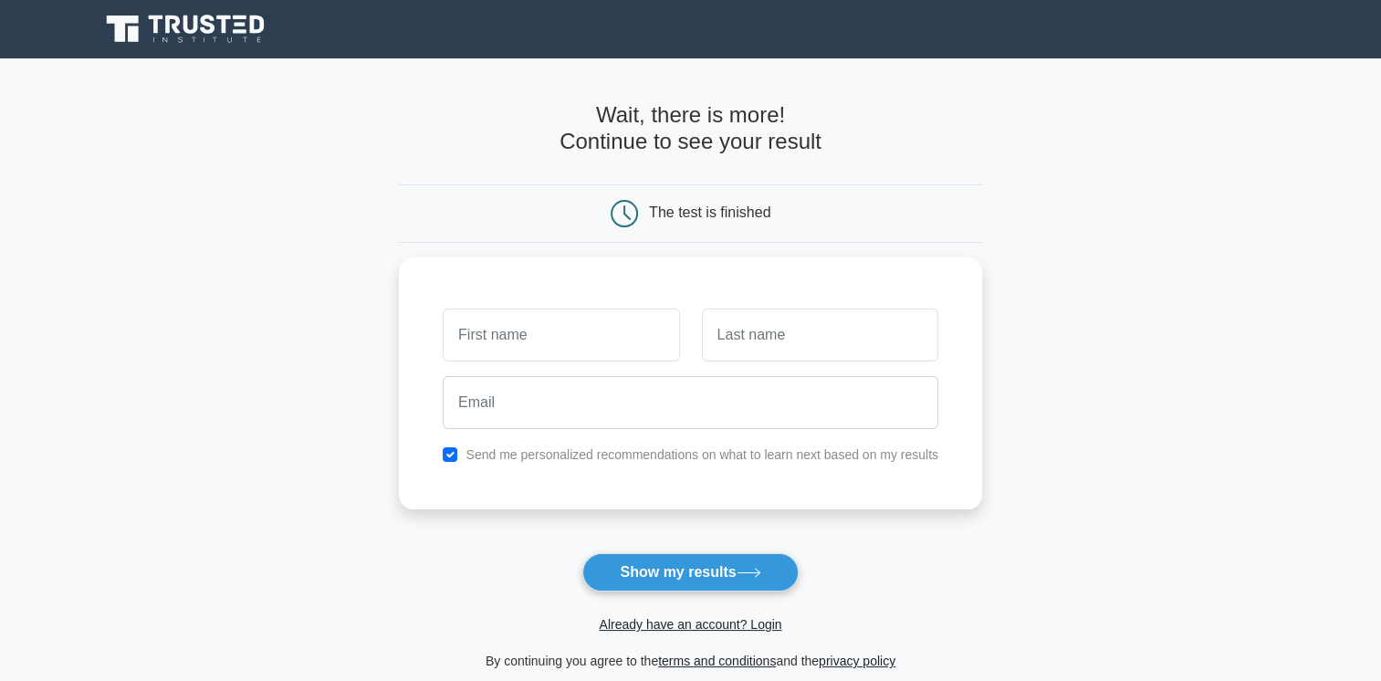
click at [214, 24] on icon at bounding box center [187, 29] width 175 height 35
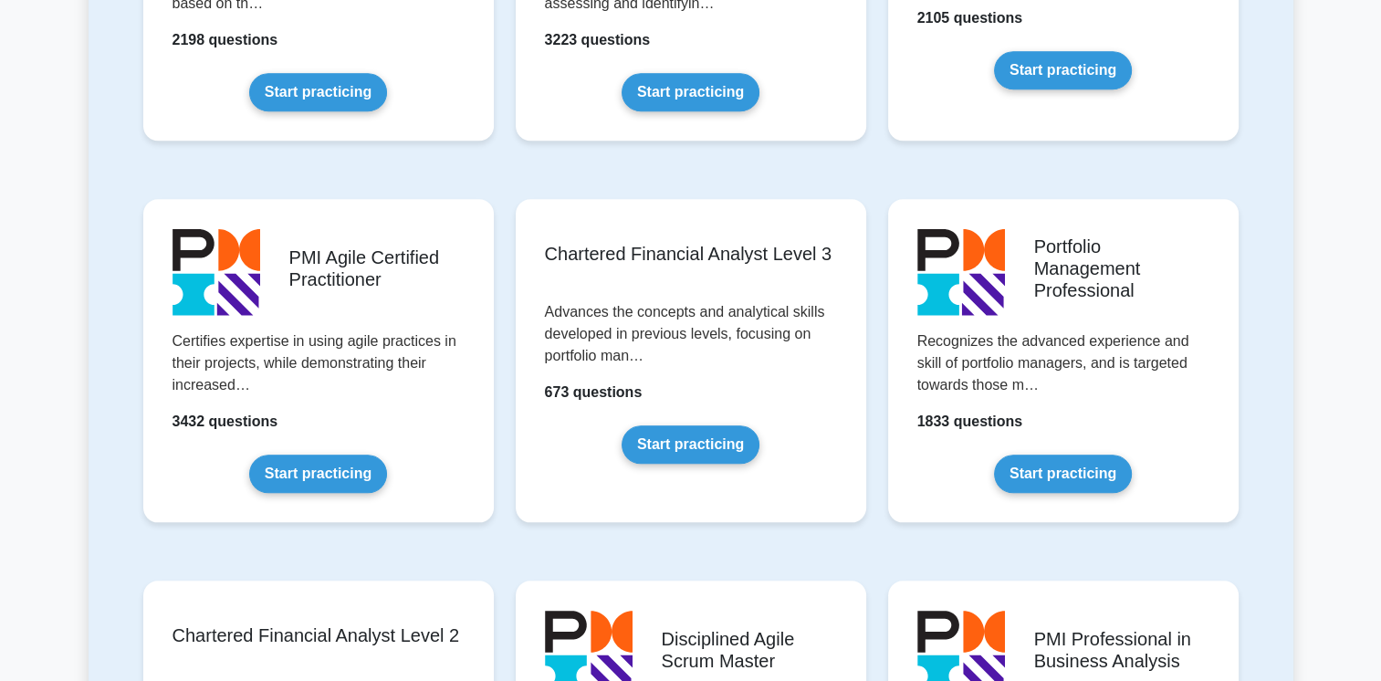
scroll to position [1789, 0]
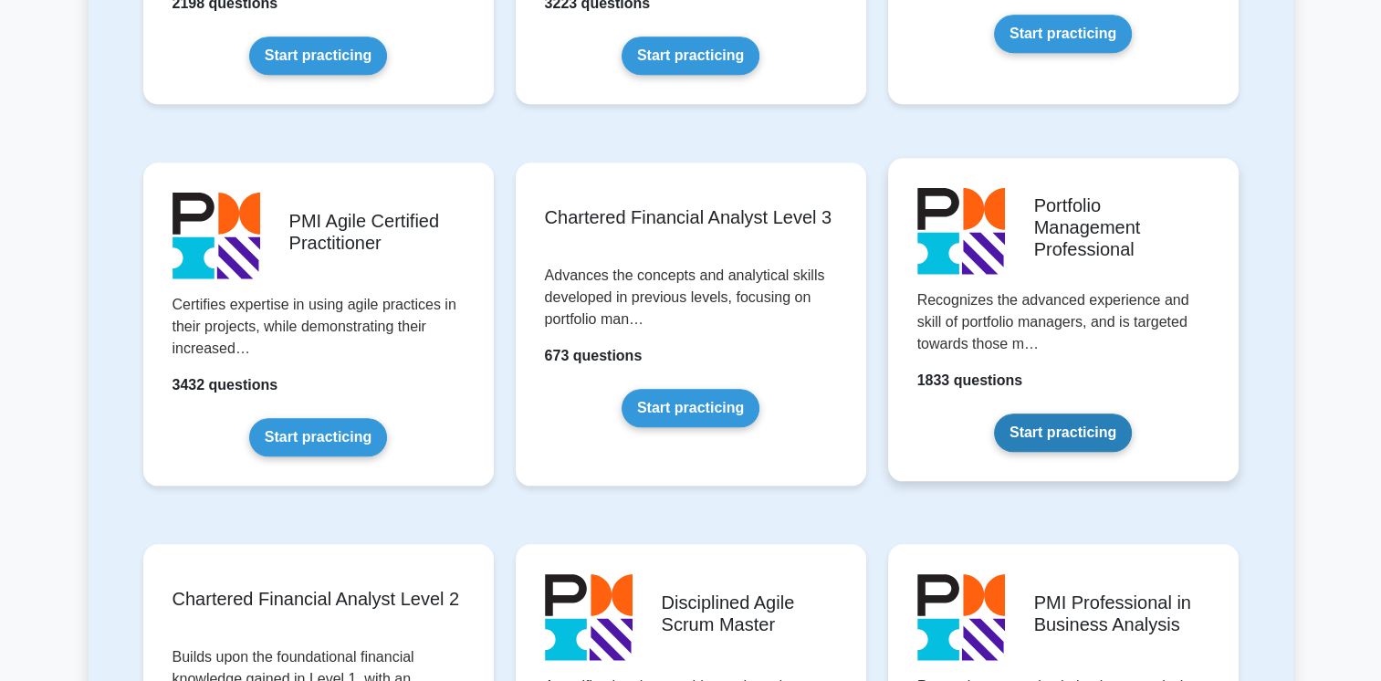
click at [1098, 433] on link "Start practicing" at bounding box center [1063, 433] width 138 height 38
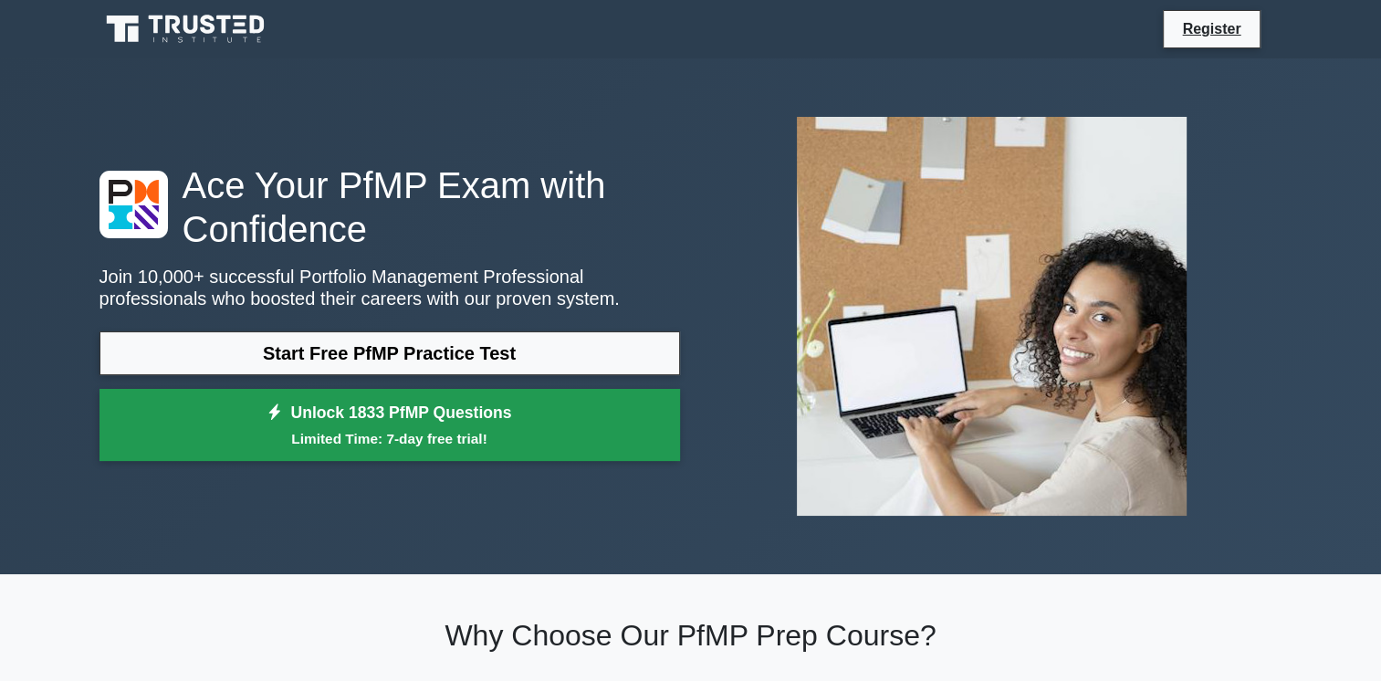
click at [513, 414] on link "Unlock 1833 PfMP Questions Limited Time: 7-day free trial!" at bounding box center [390, 425] width 581 height 73
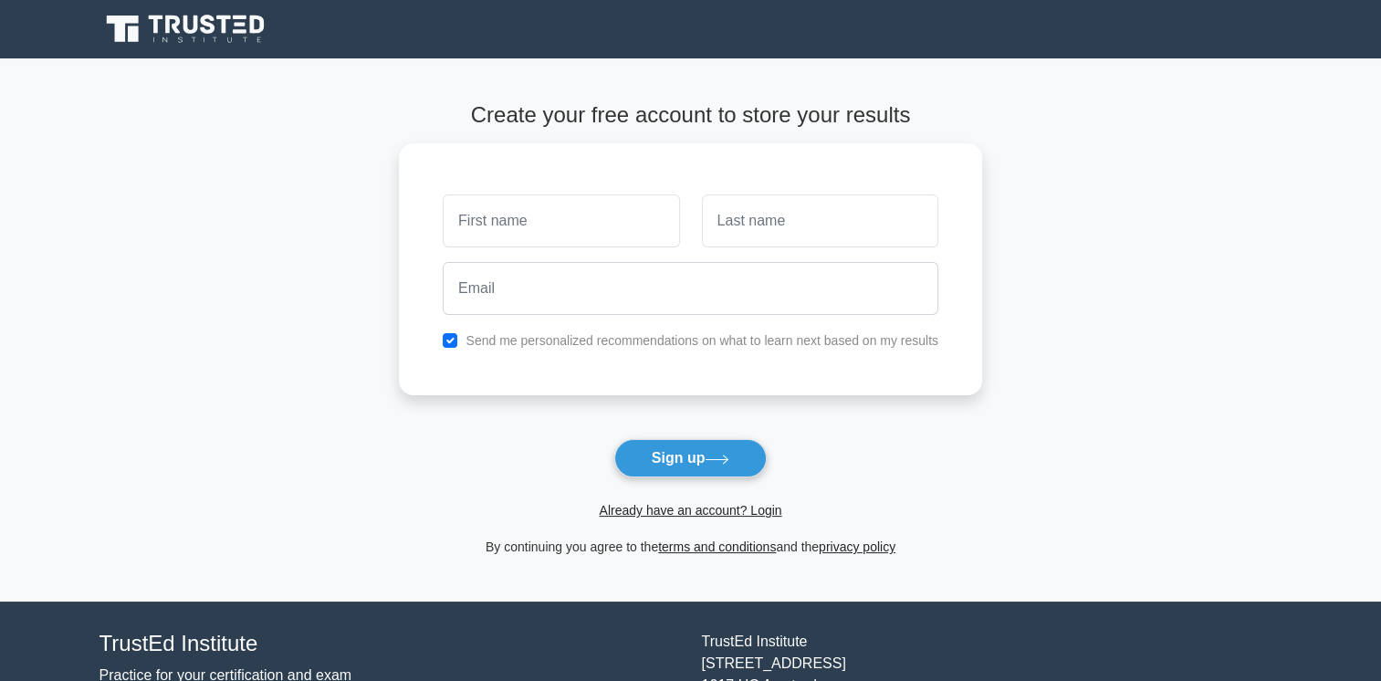
click at [193, 53] on nav "Register" at bounding box center [690, 29] width 1381 height 58
click at [192, 37] on icon at bounding box center [187, 29] width 175 height 35
